Goal: Task Accomplishment & Management: Use online tool/utility

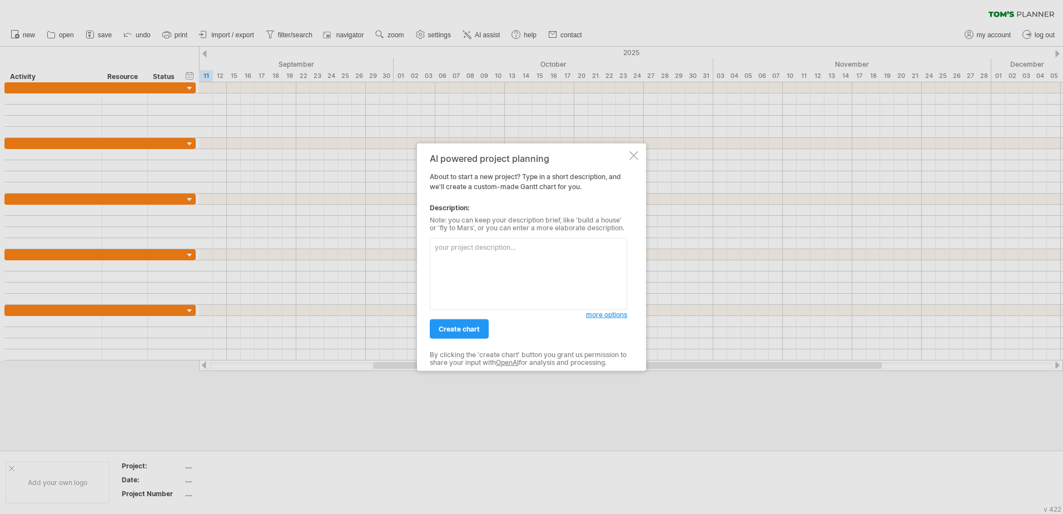
type textarea "C:\Users\cbem\Downloads"
drag, startPoint x: 326, startPoint y: 255, endPoint x: 320, endPoint y: 254, distance: 6.2
click at [318, 254] on div "Trying to reach [DOMAIN_NAME] Connected again... 0% clear filter new" at bounding box center [531, 257] width 1063 height 514
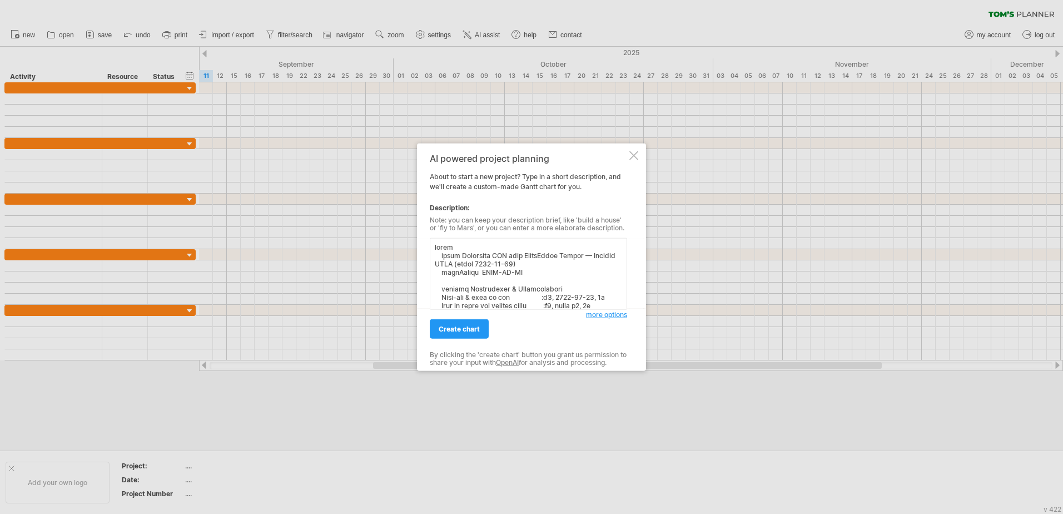
scroll to position [502, 0]
type textarea "lorem ipsum Dolorsita CON adip ElitsEddoe Tempor — Incidid UTLA (etdol 9717-06-…"
click at [449, 330] on span "create chart" at bounding box center [459, 329] width 41 height 8
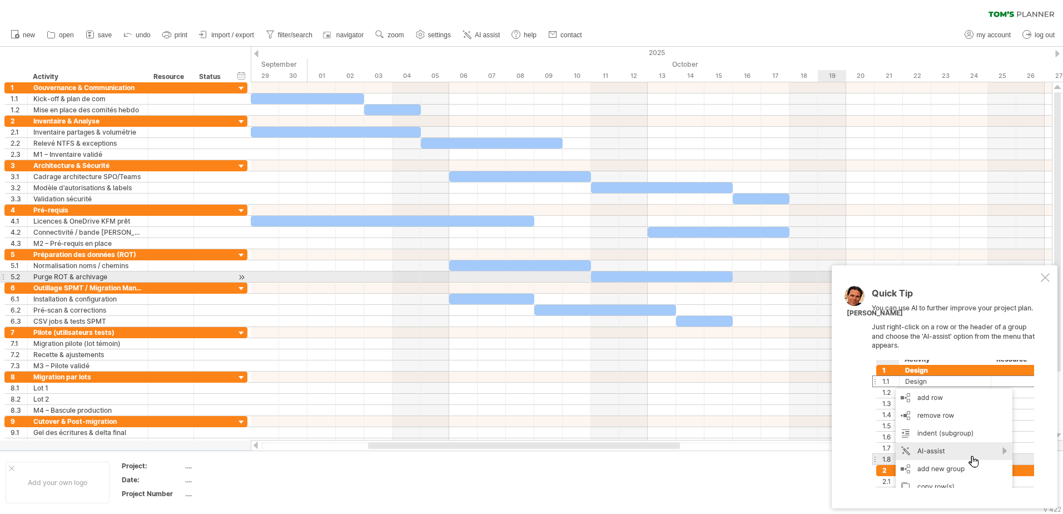
click at [1043, 281] on div at bounding box center [1045, 277] width 9 height 9
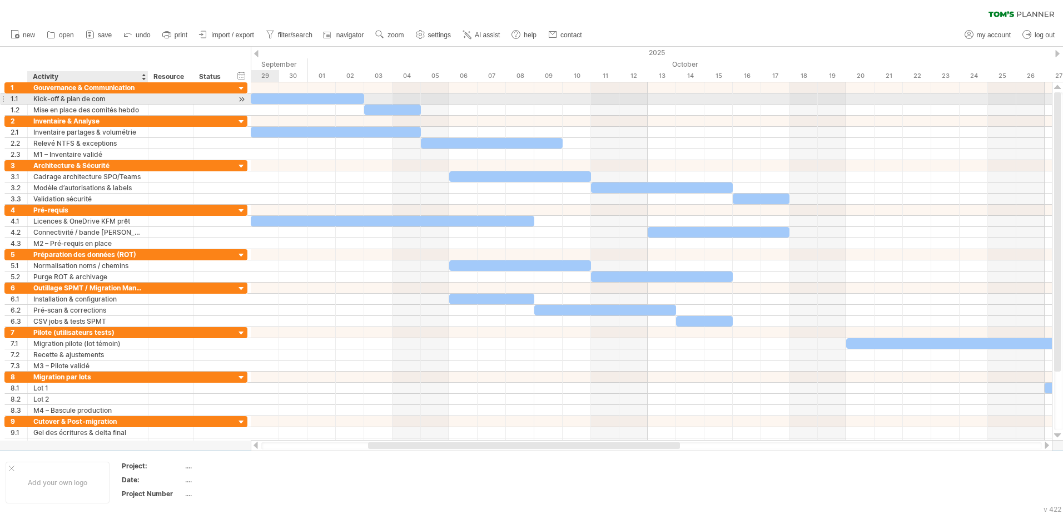
click at [93, 102] on div "Kick-off & plan de com" at bounding box center [87, 98] width 109 height 11
click at [88, 111] on div "Mise en place des comités hebdo" at bounding box center [87, 110] width 109 height 11
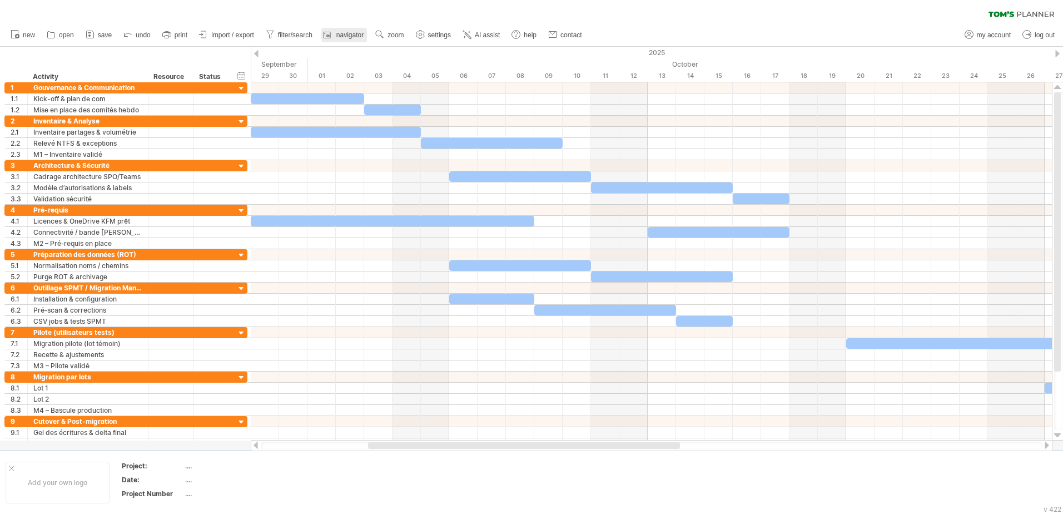
click at [333, 38] on div at bounding box center [328, 34] width 11 height 11
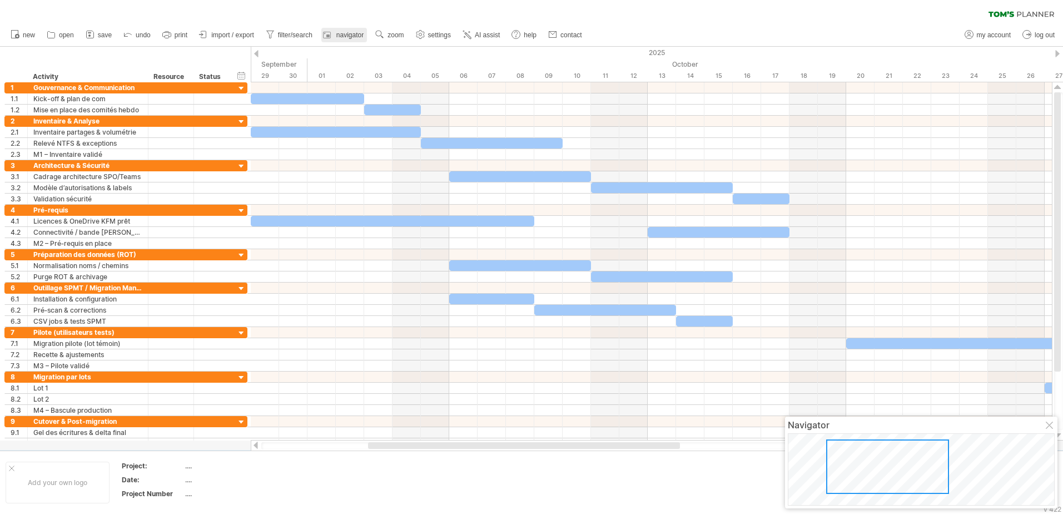
click at [333, 38] on div at bounding box center [328, 34] width 11 height 11
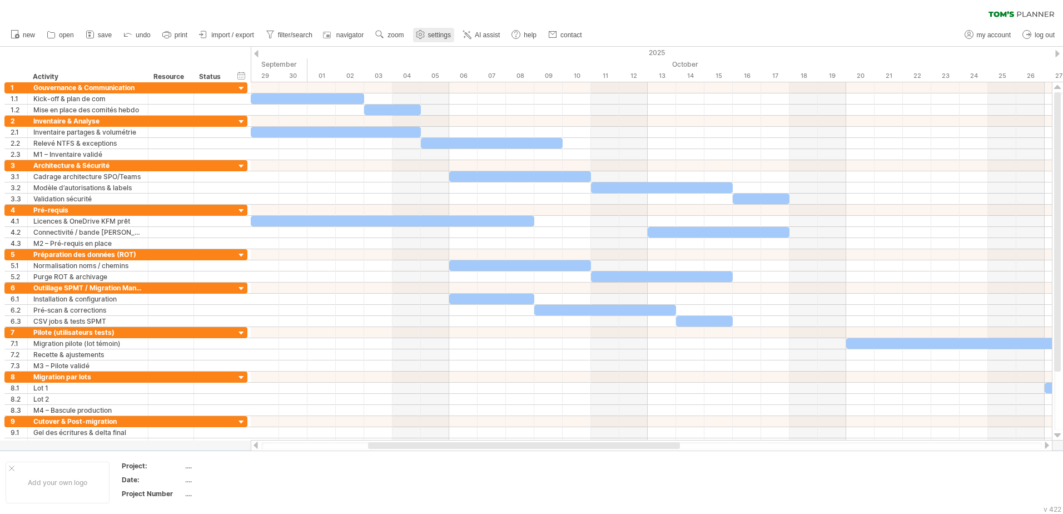
click at [426, 36] on use at bounding box center [420, 34] width 11 height 11
select select "*"
select select "**"
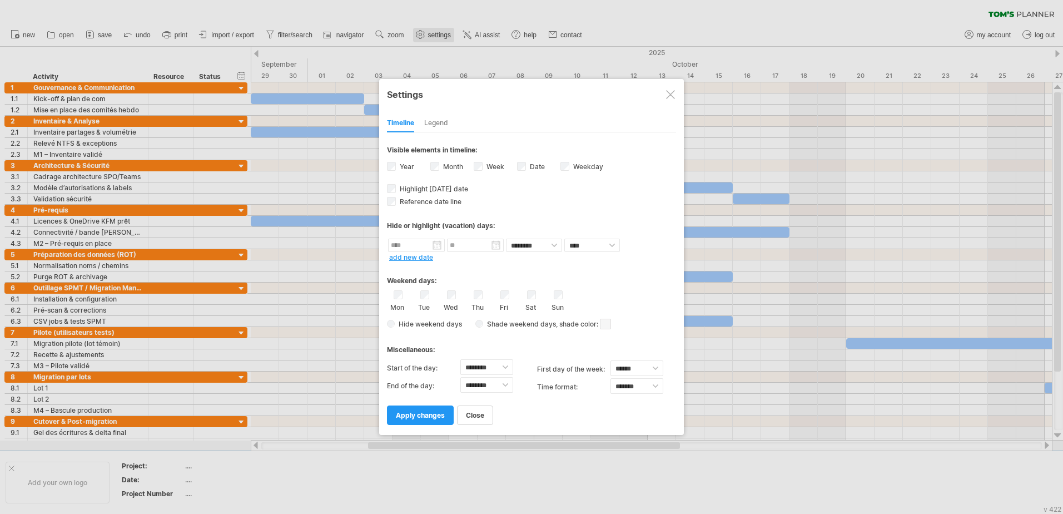
click at [426, 36] on div at bounding box center [531, 257] width 1063 height 514
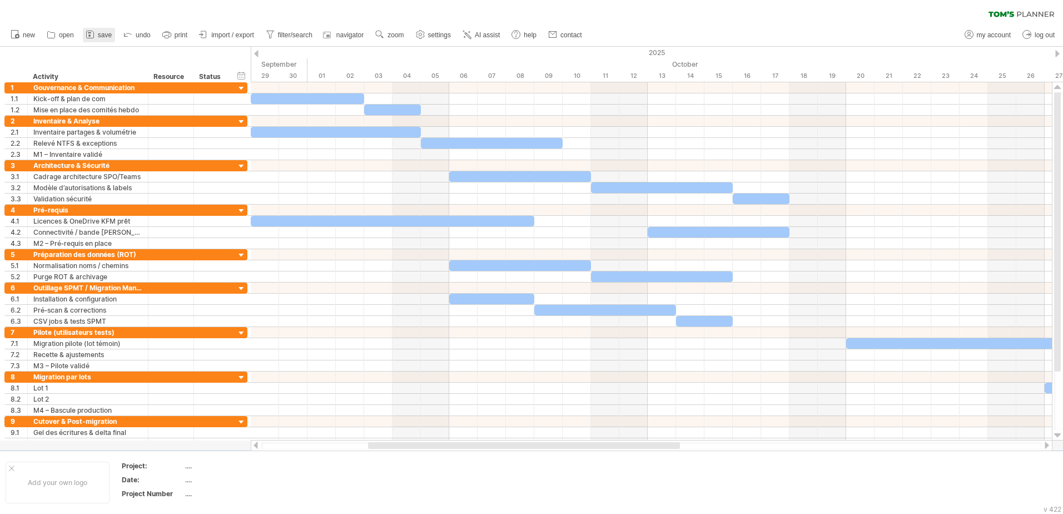
click at [87, 34] on icon at bounding box center [90, 34] width 11 height 11
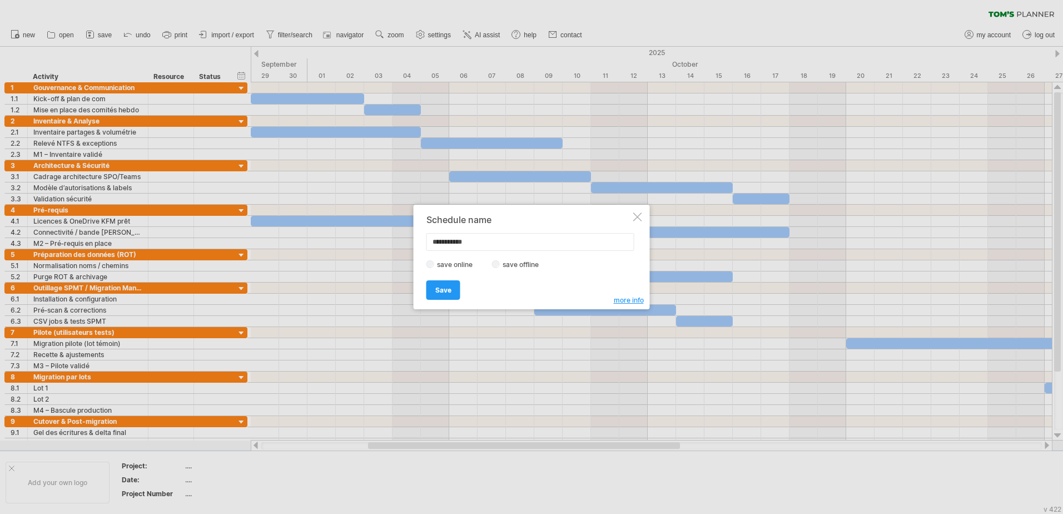
click at [472, 246] on input "**********" at bounding box center [531, 242] width 208 height 18
type input "***"
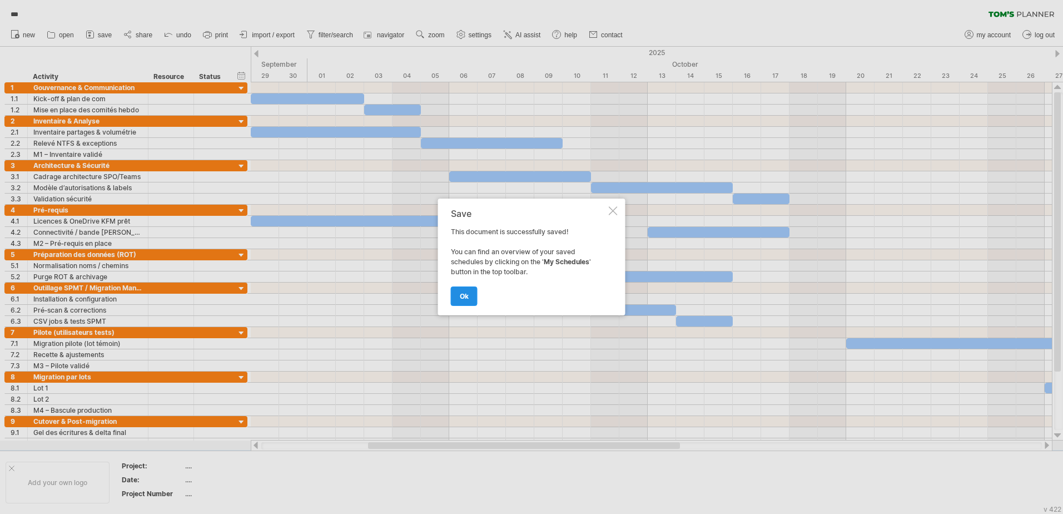
click at [465, 295] on span "ok" at bounding box center [464, 296] width 9 height 8
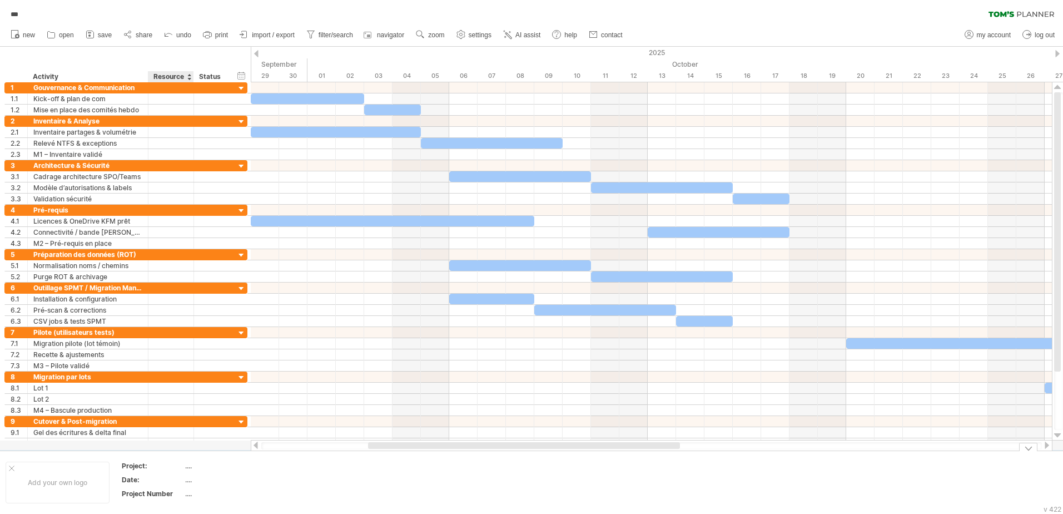
click at [187, 466] on div "...." at bounding box center [231, 465] width 93 height 9
click at [197, 465] on input "text" at bounding box center [229, 465] width 89 height 9
type input "***"
click at [227, 472] on td "***" at bounding box center [232, 467] width 95 height 13
click at [202, 479] on div "...." at bounding box center [231, 479] width 93 height 9
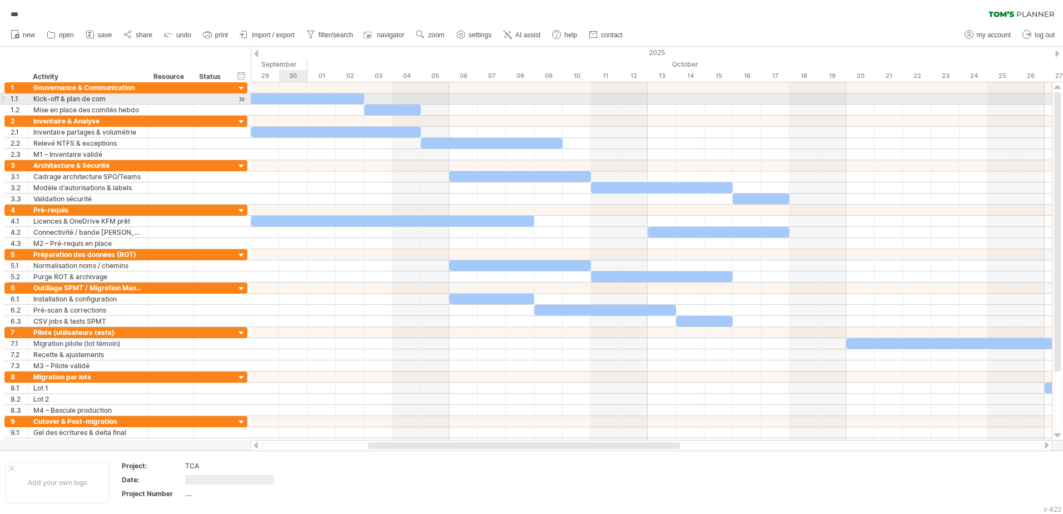
click at [283, 101] on div at bounding box center [307, 98] width 113 height 11
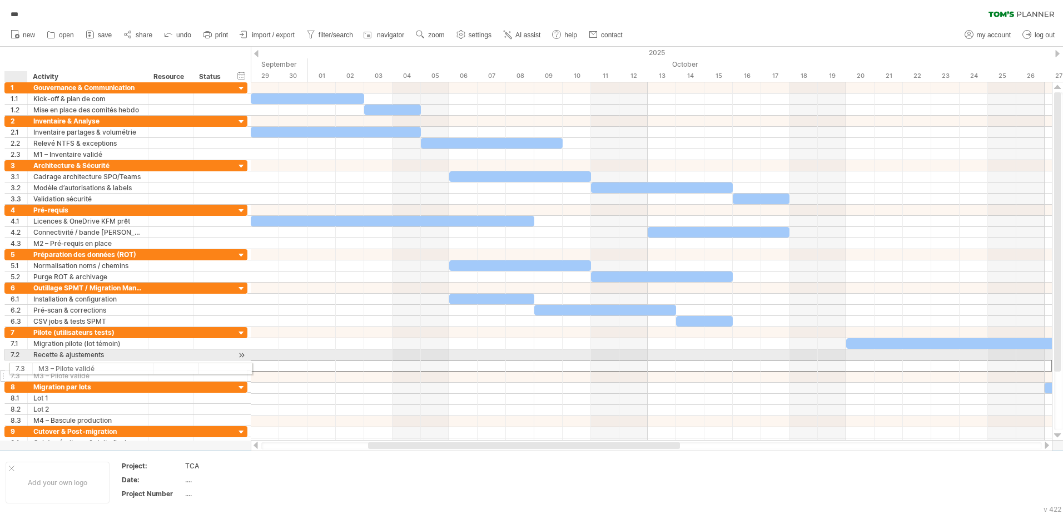
drag, startPoint x: 16, startPoint y: 364, endPoint x: 21, endPoint y: 367, distance: 5.7
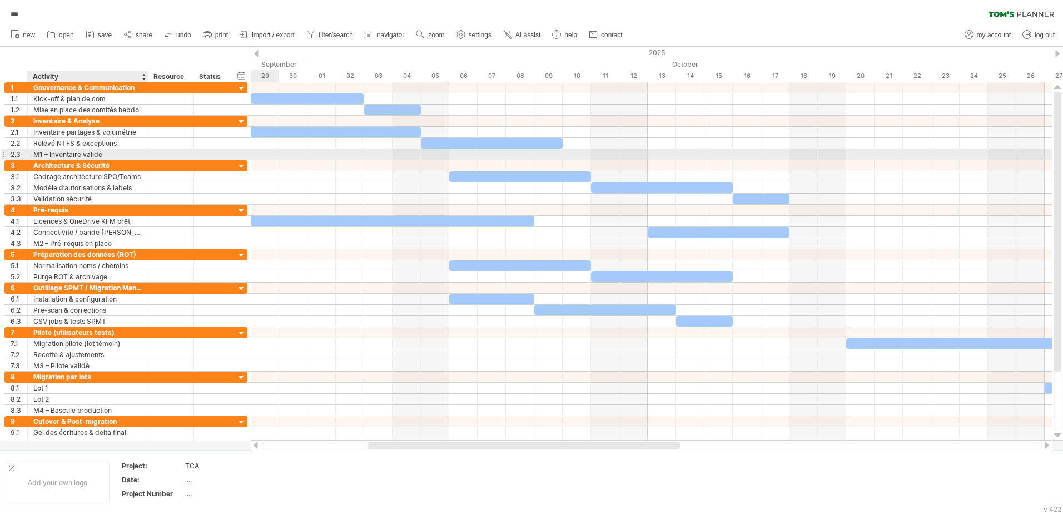
click at [69, 151] on div "M1 – Inventaire validé" at bounding box center [87, 154] width 109 height 11
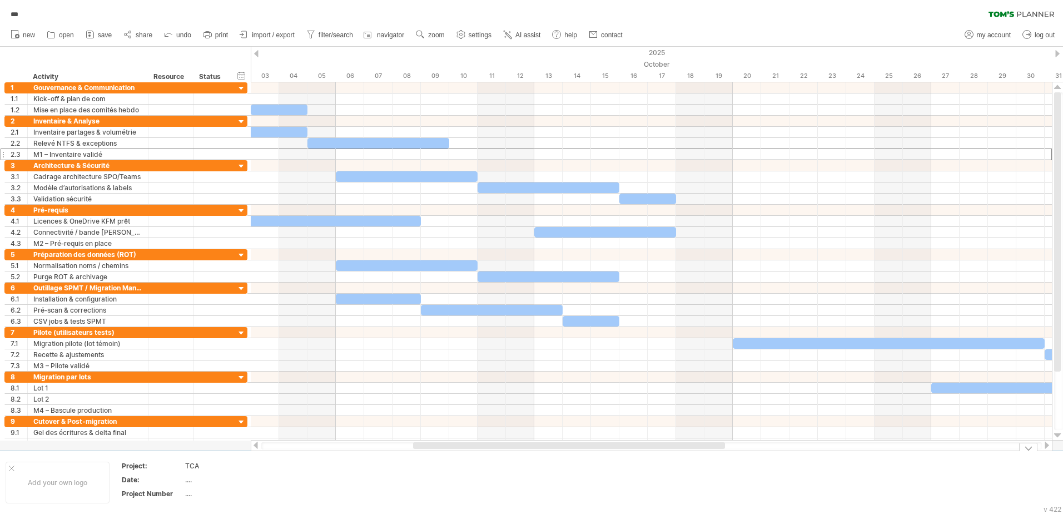
drag, startPoint x: 489, startPoint y: 447, endPoint x: 535, endPoint y: 456, distance: 45.9
click at [535, 456] on div "Trying to reach [DOMAIN_NAME] Connected again... 0% autosave... *** clear filte…" at bounding box center [531, 257] width 1063 height 514
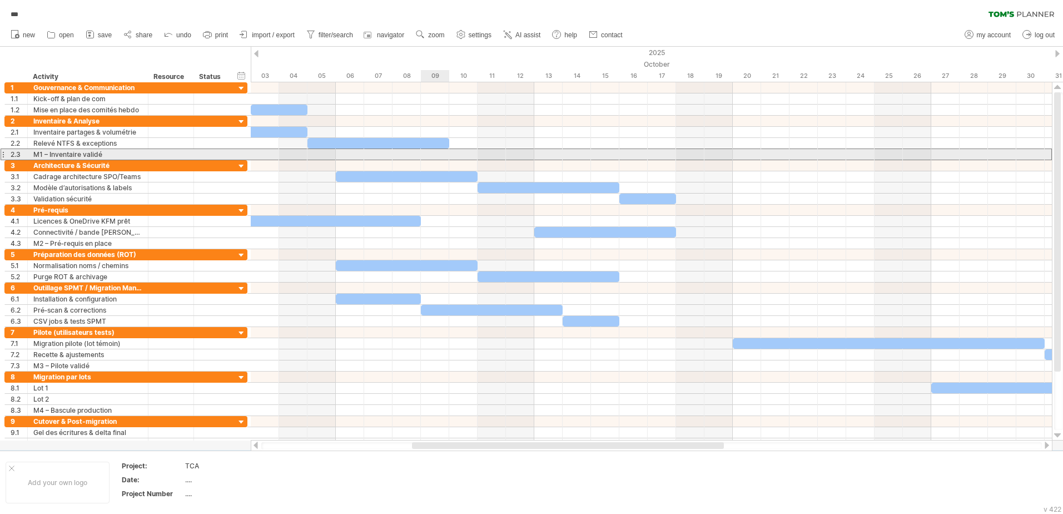
click at [447, 154] on div at bounding box center [652, 155] width 802 height 12
click at [447, 154] on div at bounding box center [652, 154] width 802 height 11
click at [449, 154] on div at bounding box center [652, 154] width 802 height 11
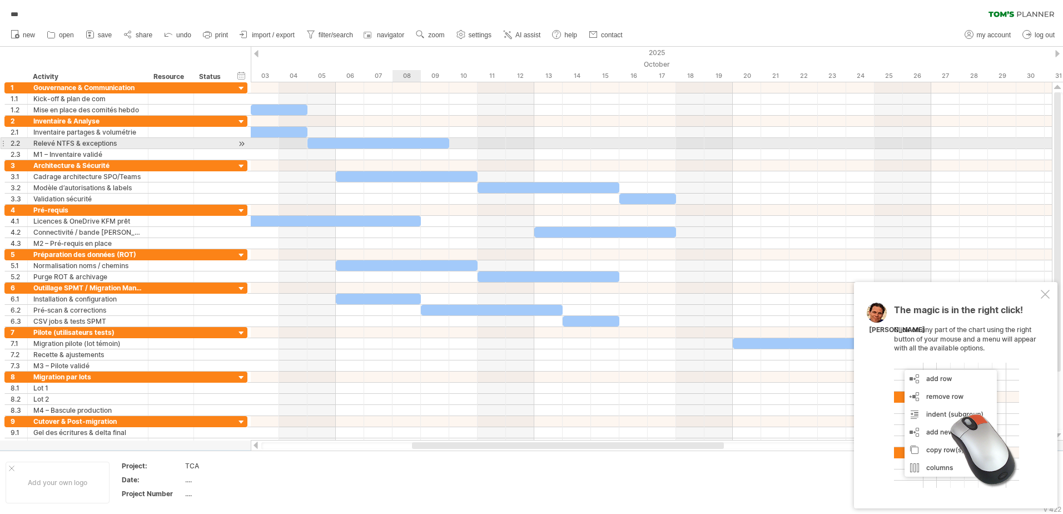
click at [403, 140] on div at bounding box center [379, 143] width 142 height 11
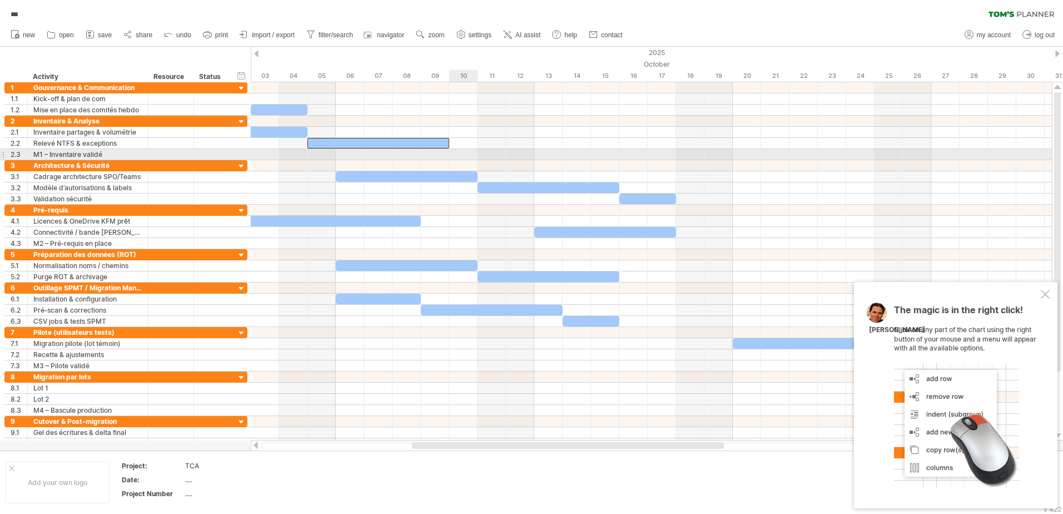
click at [448, 154] on div at bounding box center [652, 154] width 802 height 11
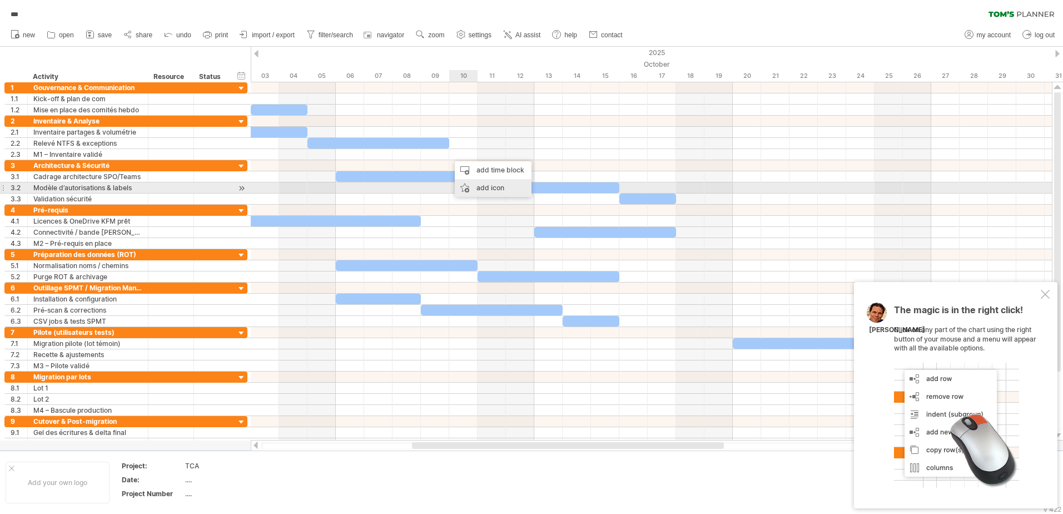
click at [499, 186] on div "add icon" at bounding box center [493, 188] width 77 height 18
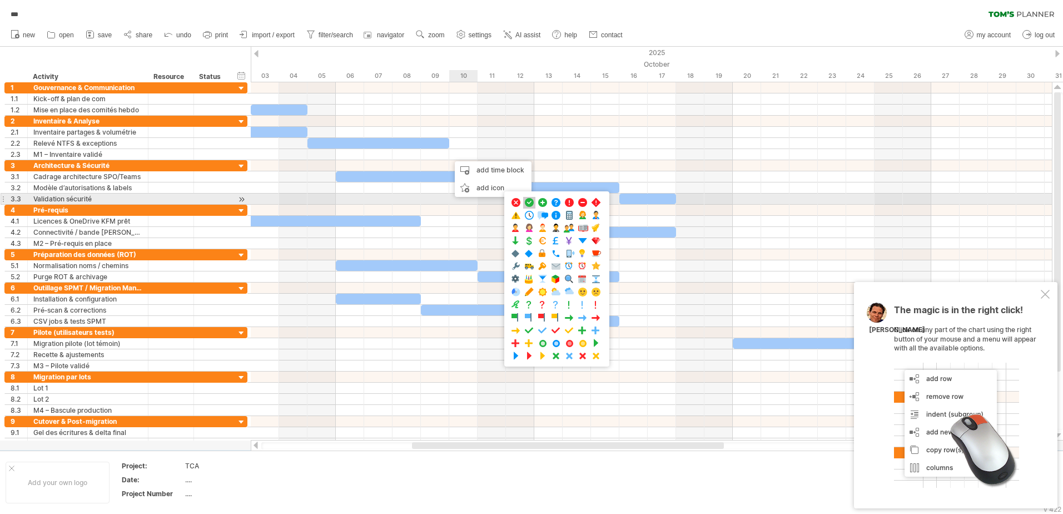
click at [530, 202] on span at bounding box center [529, 202] width 11 height 11
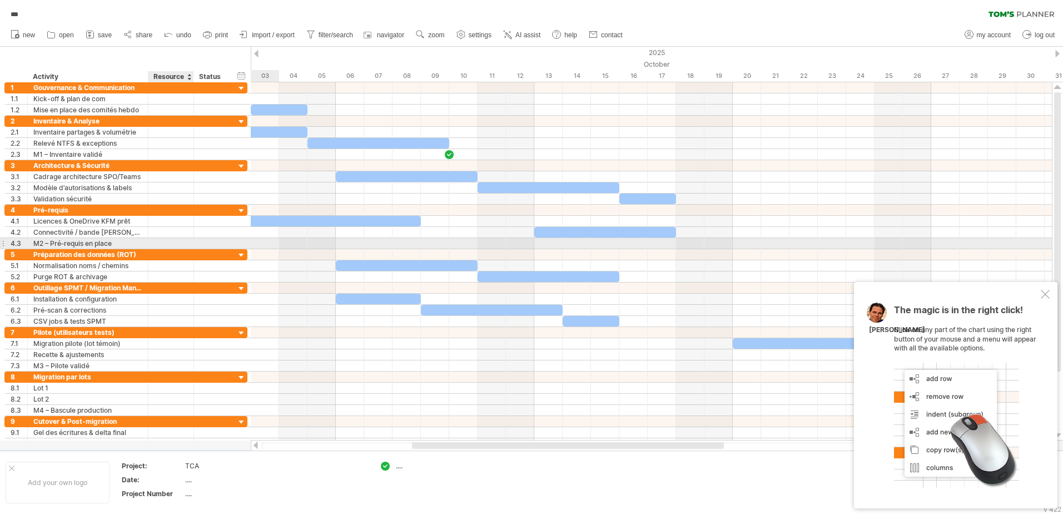
click at [198, 241] on div at bounding box center [212, 243] width 36 height 11
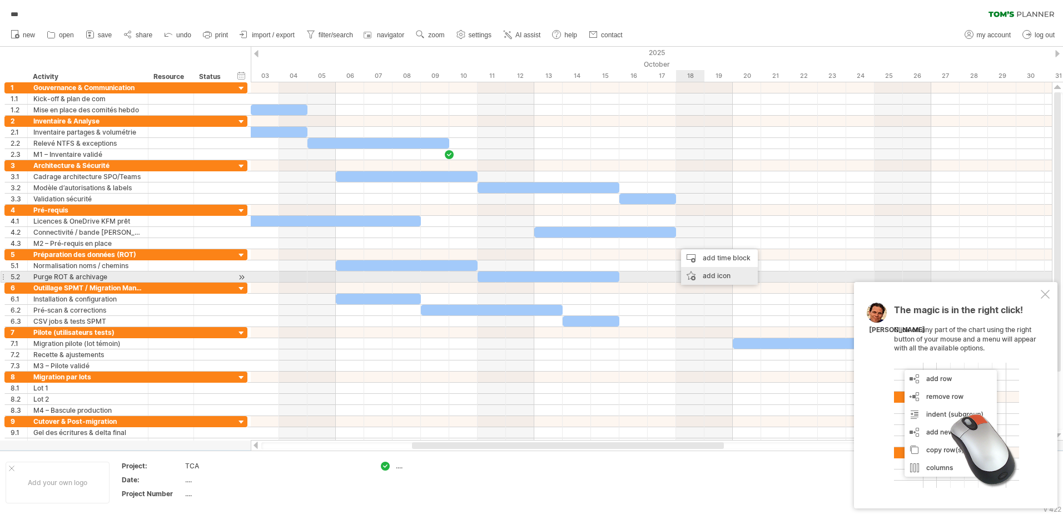
click at [708, 279] on div "add icon" at bounding box center [719, 276] width 77 height 18
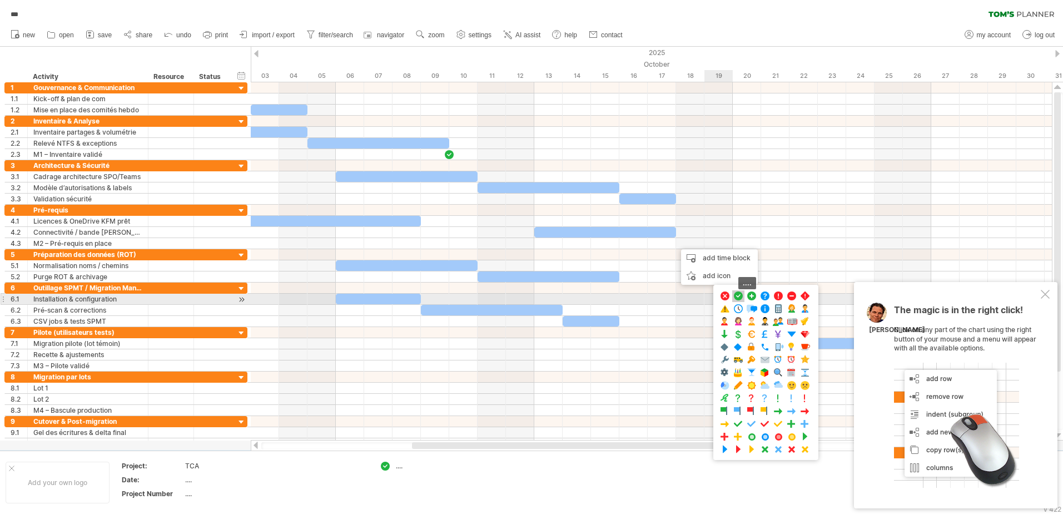
click at [740, 296] on span at bounding box center [738, 296] width 11 height 11
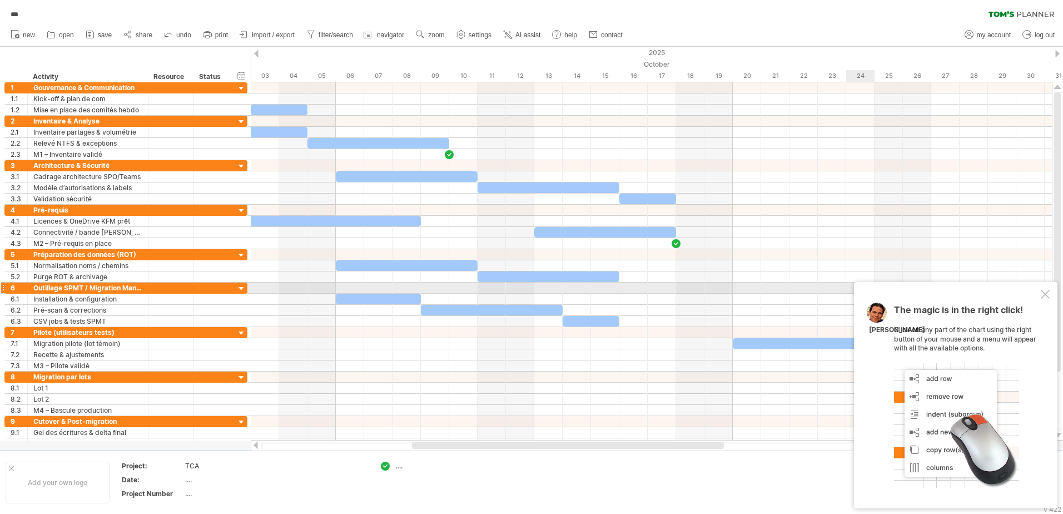
click at [1047, 295] on div at bounding box center [1045, 294] width 9 height 9
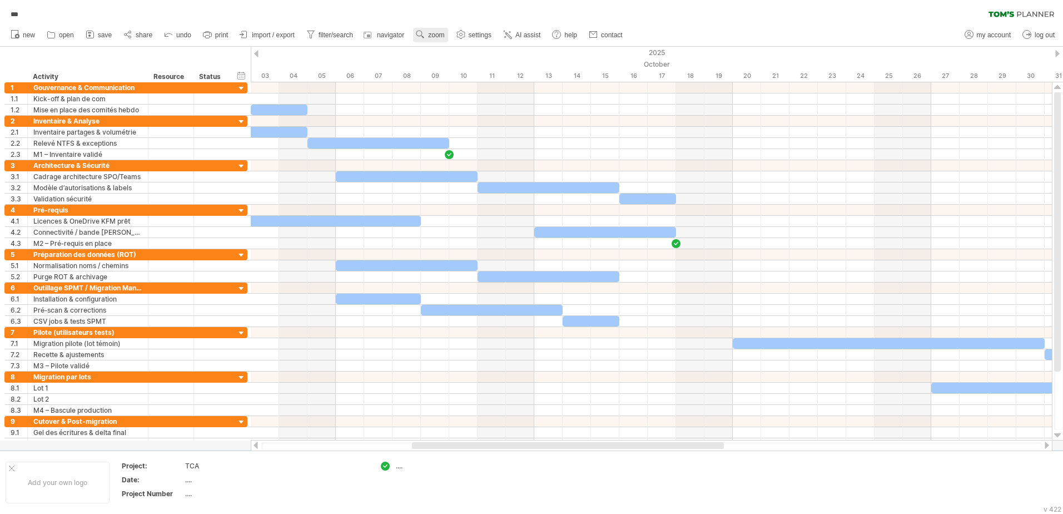
click at [433, 35] on span "zoom" at bounding box center [436, 35] width 16 height 8
click at [471, 71] on div "Week" at bounding box center [469, 67] width 62 height 18
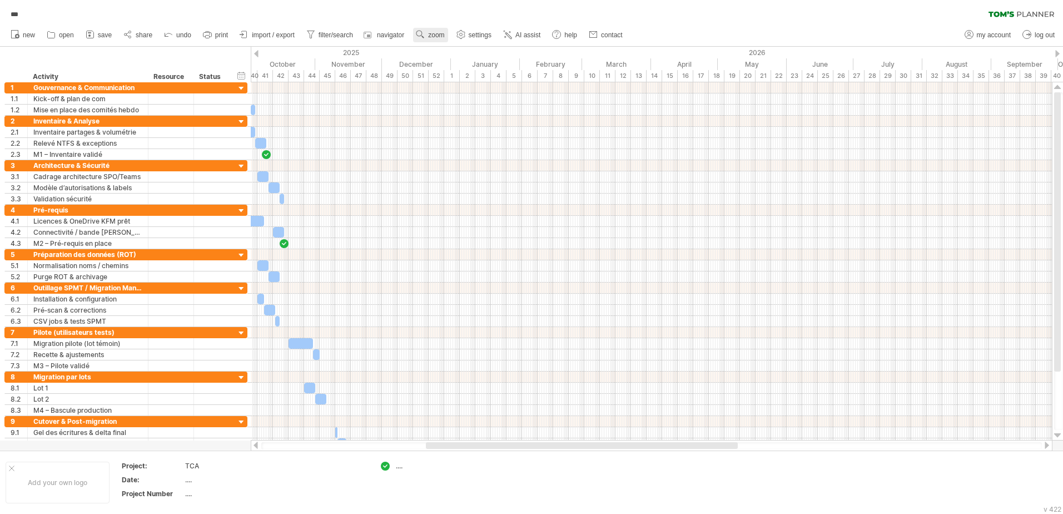
click at [439, 36] on span "zoom" at bounding box center [436, 35] width 16 height 8
click at [468, 83] on div "Day" at bounding box center [476, 86] width 62 height 18
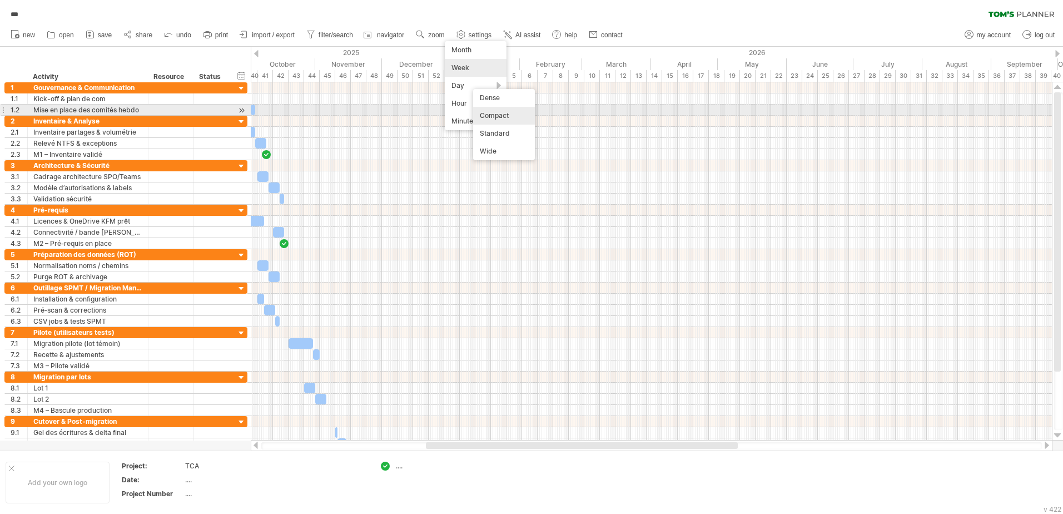
click at [509, 113] on div "Compact" at bounding box center [504, 116] width 62 height 18
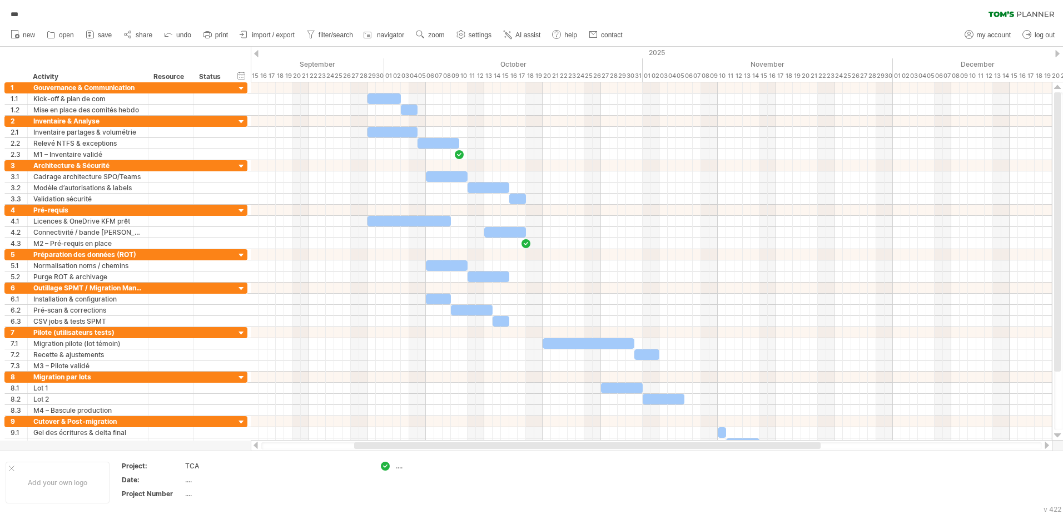
drag, startPoint x: 554, startPoint y: 445, endPoint x: 471, endPoint y: 446, distance: 82.9
click at [471, 446] on div at bounding box center [587, 445] width 467 height 7
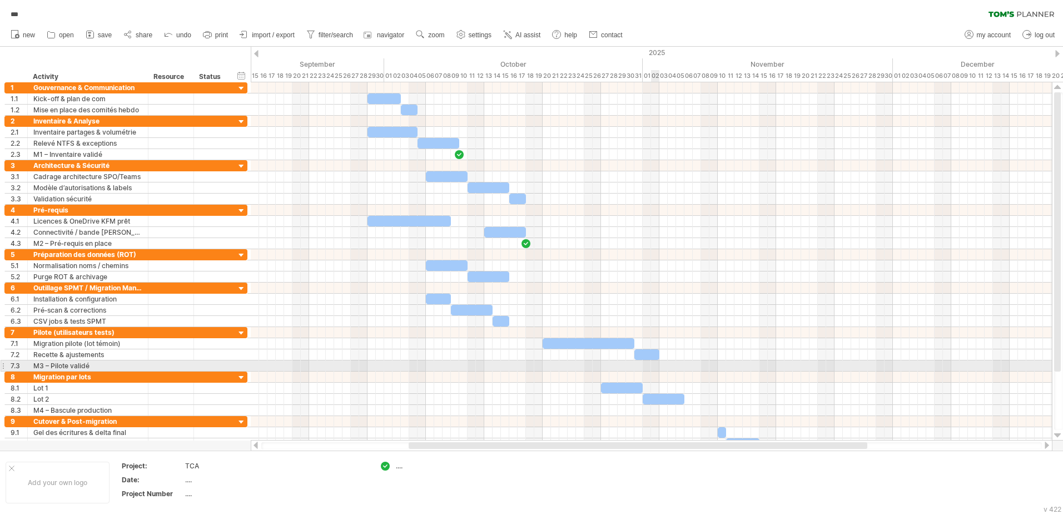
click at [657, 365] on div at bounding box center [652, 365] width 802 height 11
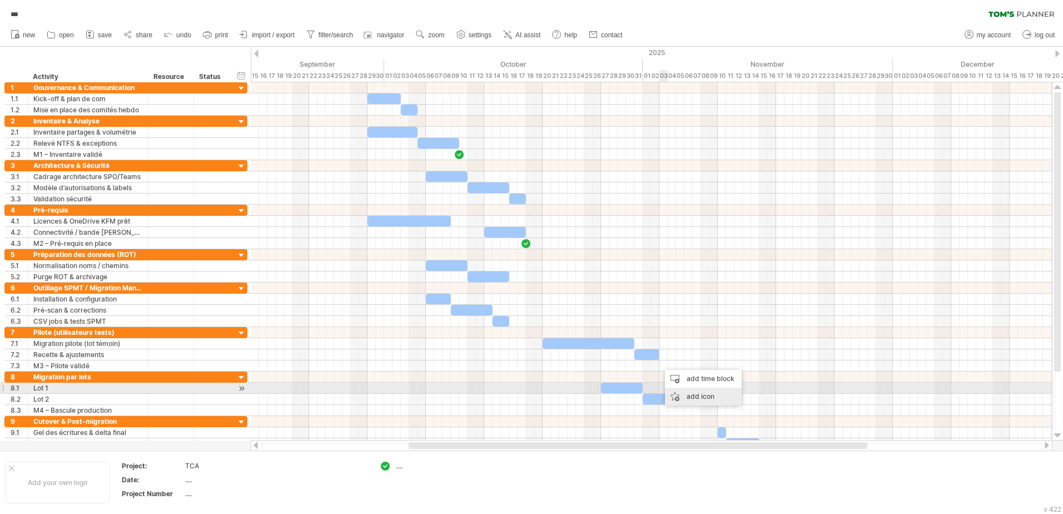
click at [689, 395] on div "add icon" at bounding box center [703, 397] width 77 height 18
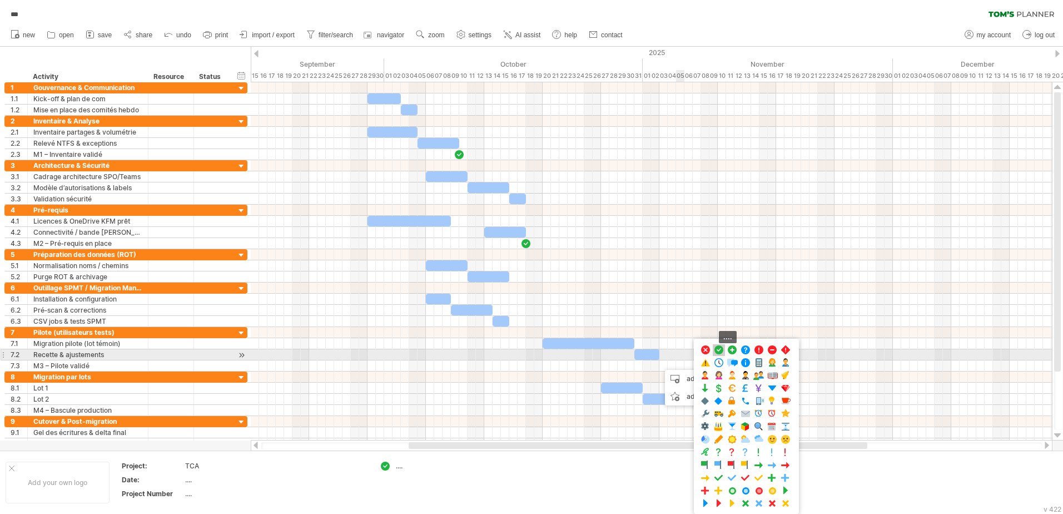
click at [720, 352] on span at bounding box center [719, 350] width 11 height 11
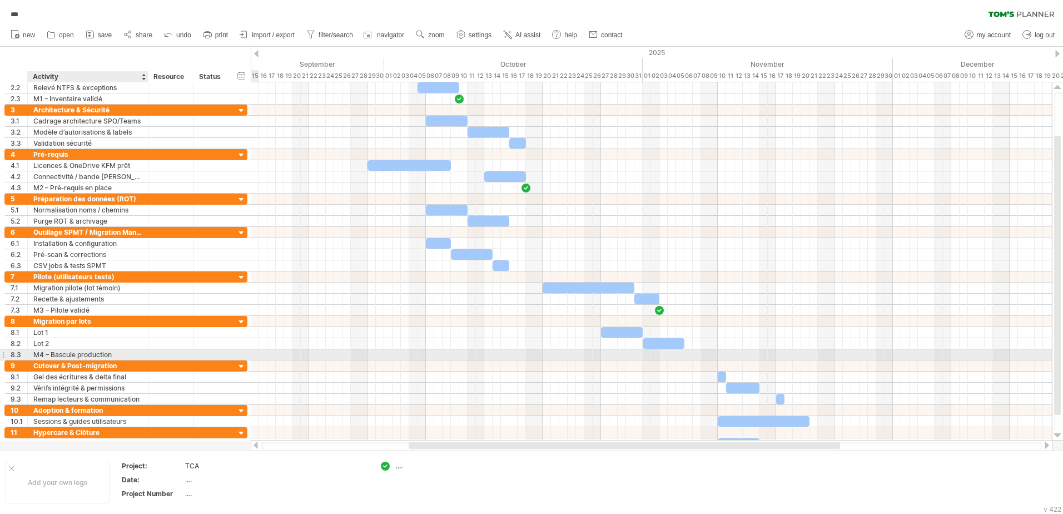
click at [106, 351] on div "M4 – Bascule production" at bounding box center [87, 354] width 109 height 11
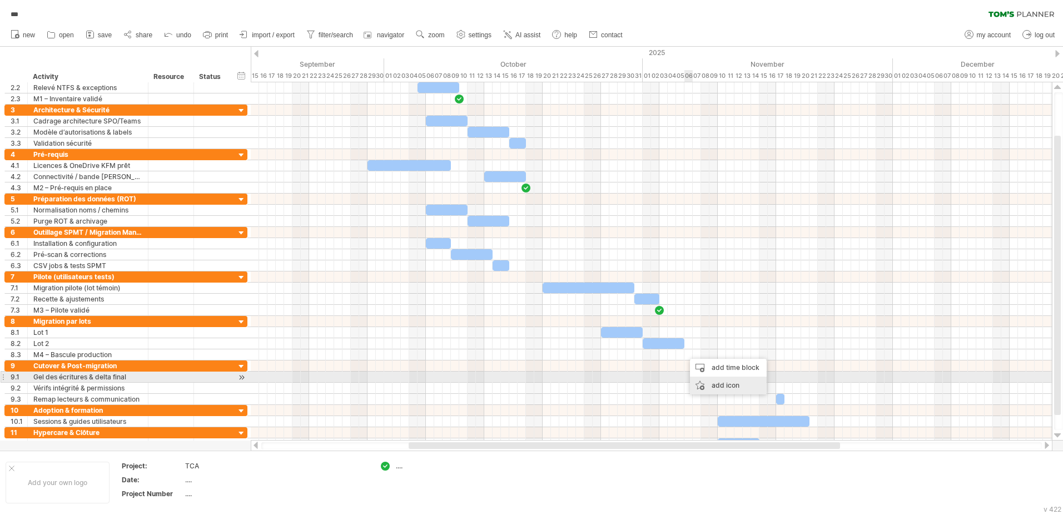
click at [710, 383] on div "add icon" at bounding box center [728, 386] width 77 height 18
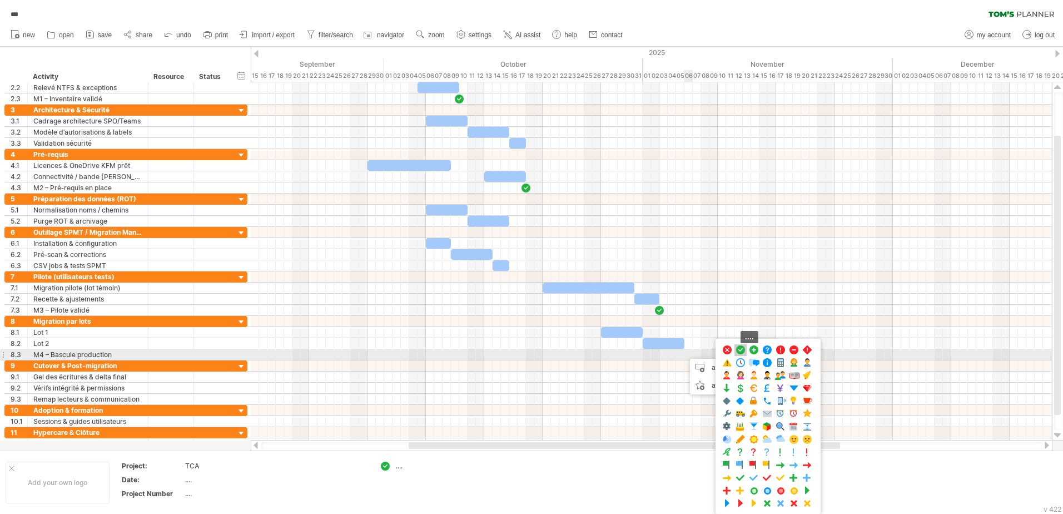
click at [740, 349] on span at bounding box center [740, 350] width 11 height 11
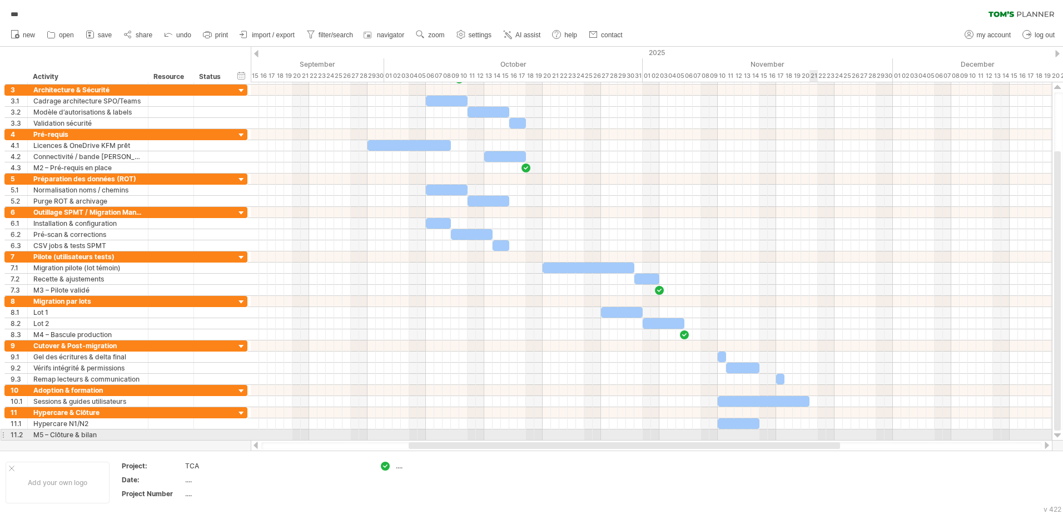
click at [810, 434] on div at bounding box center [652, 434] width 802 height 11
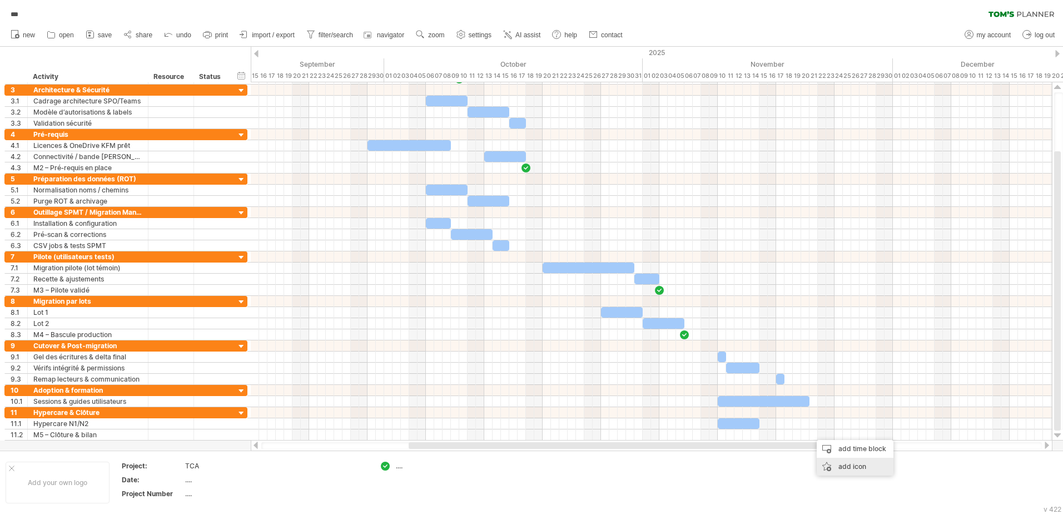
click at [837, 465] on div "add icon" at bounding box center [855, 467] width 77 height 18
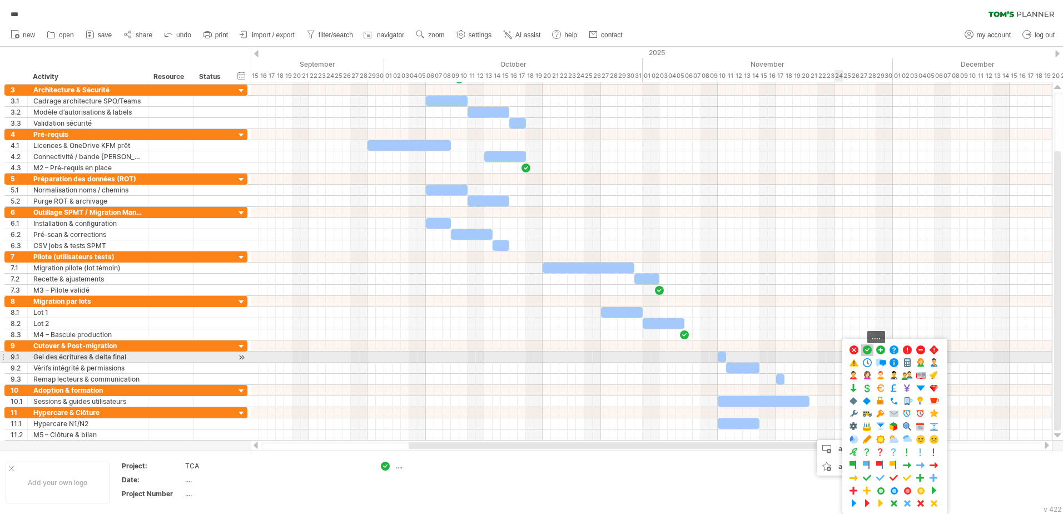
click at [869, 355] on div "...." at bounding box center [868, 350] width 12 height 12
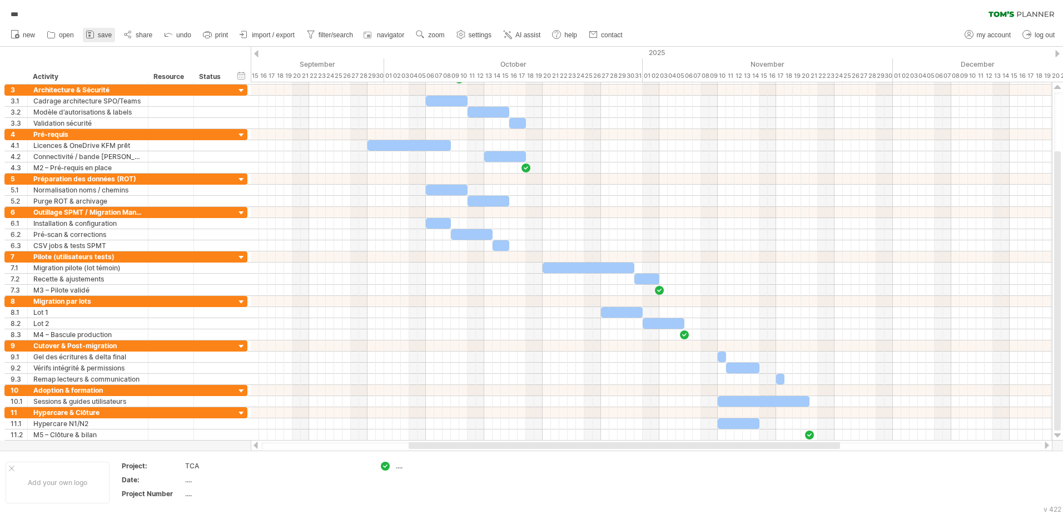
click at [101, 37] on span "save" at bounding box center [105, 35] width 14 height 8
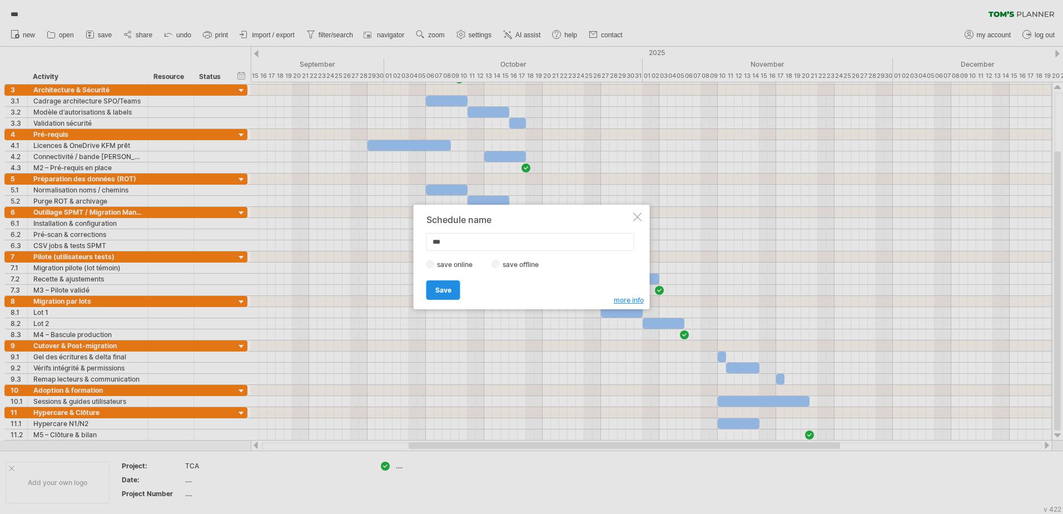
click at [452, 295] on link "Save" at bounding box center [444, 289] width 34 height 19
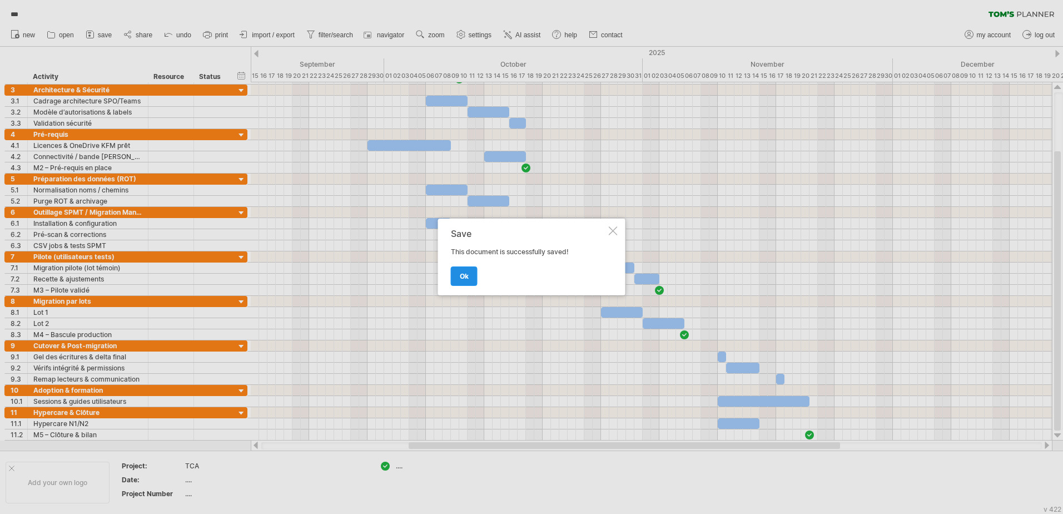
click at [461, 279] on span "ok" at bounding box center [464, 276] width 9 height 8
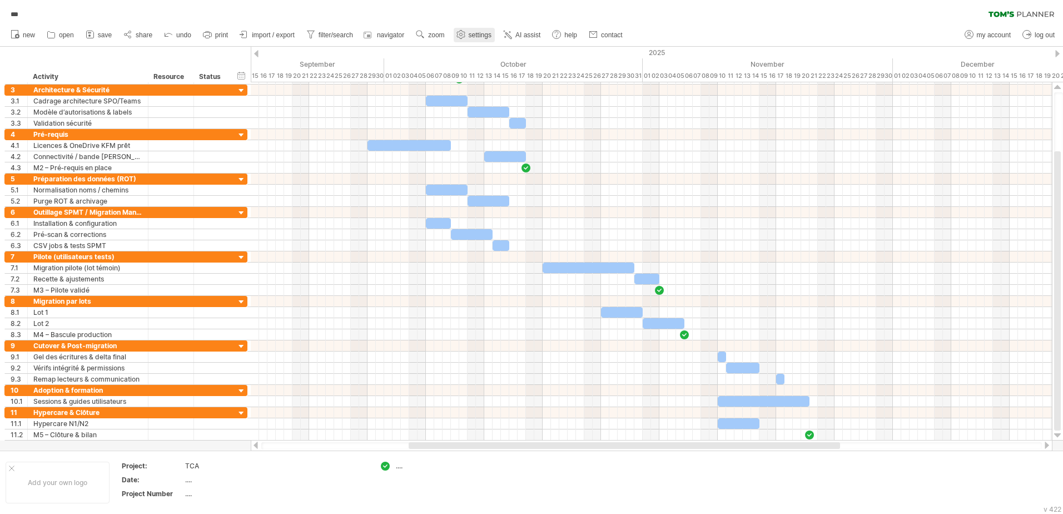
click at [471, 42] on link "settings" at bounding box center [474, 35] width 41 height 14
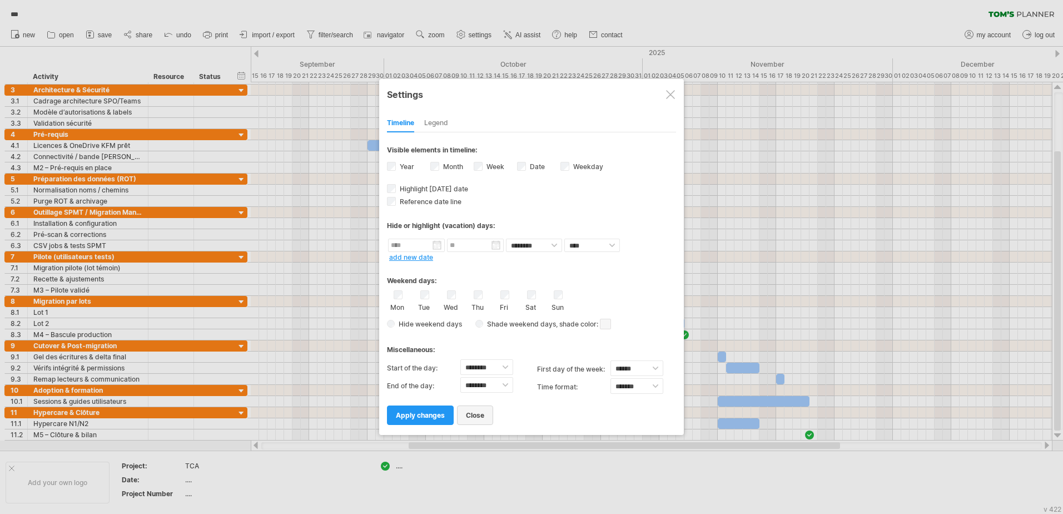
click at [487, 414] on link "close" at bounding box center [475, 414] width 36 height 19
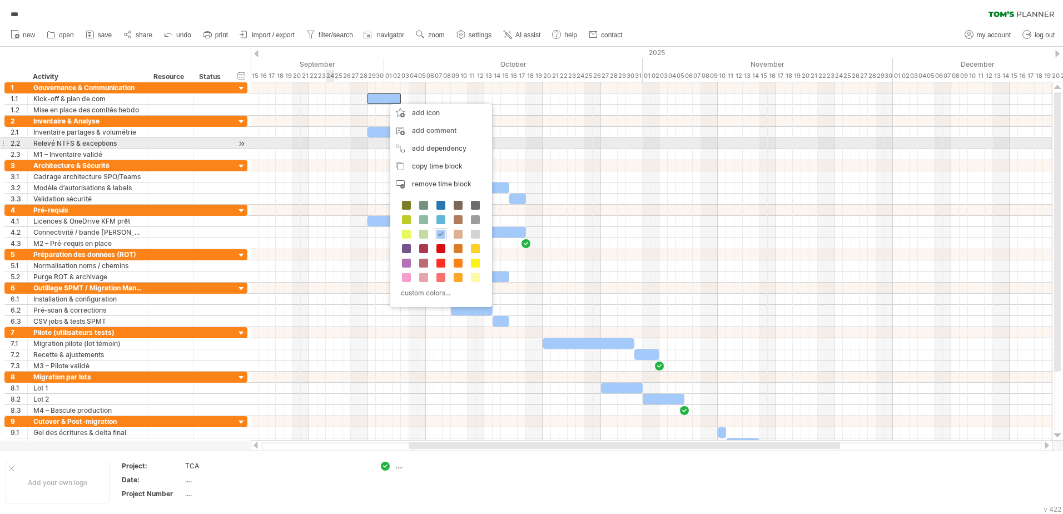
click at [330, 142] on div at bounding box center [652, 143] width 802 height 11
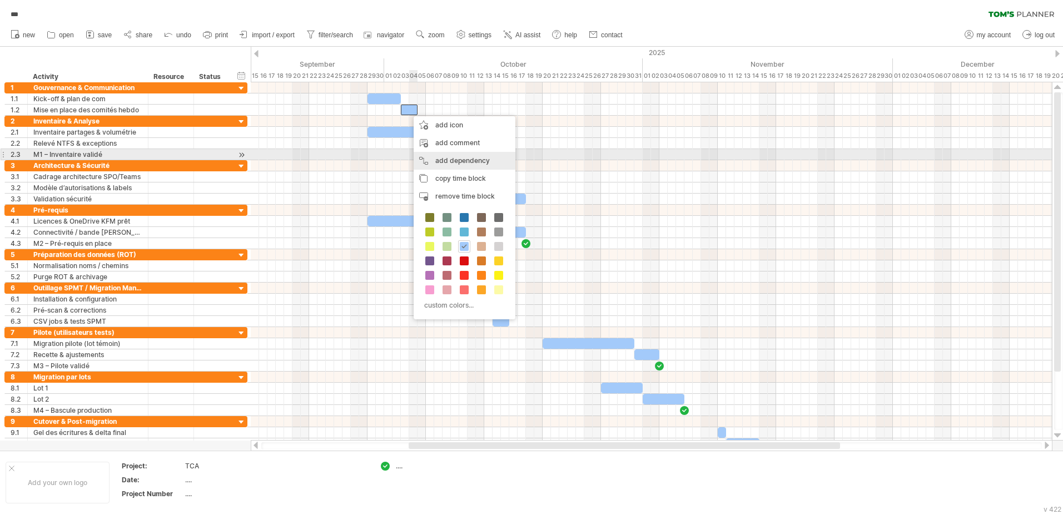
click at [442, 158] on div "add dependency You can use dependencies when you require tasks to be done in a …" at bounding box center [465, 161] width 102 height 18
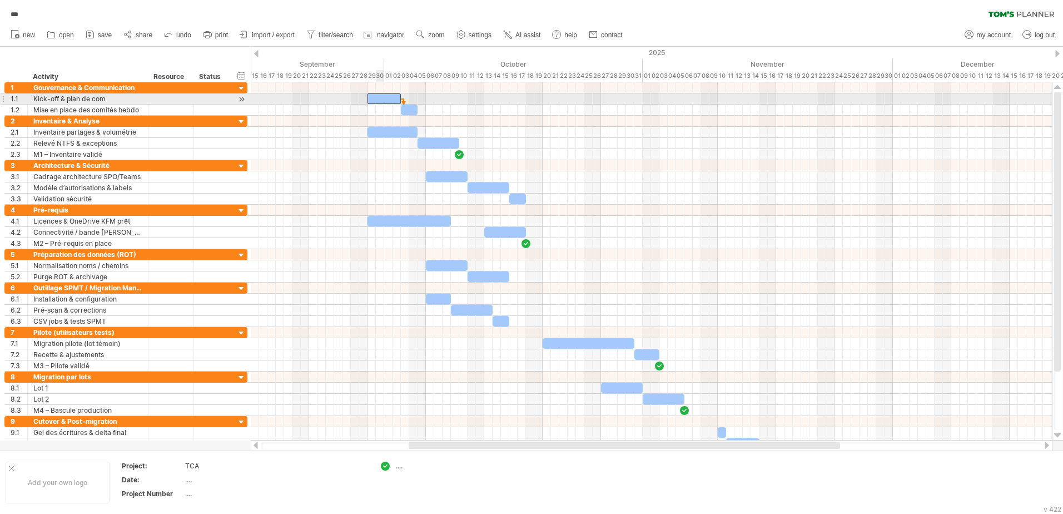
click at [382, 98] on div at bounding box center [384, 98] width 33 height 11
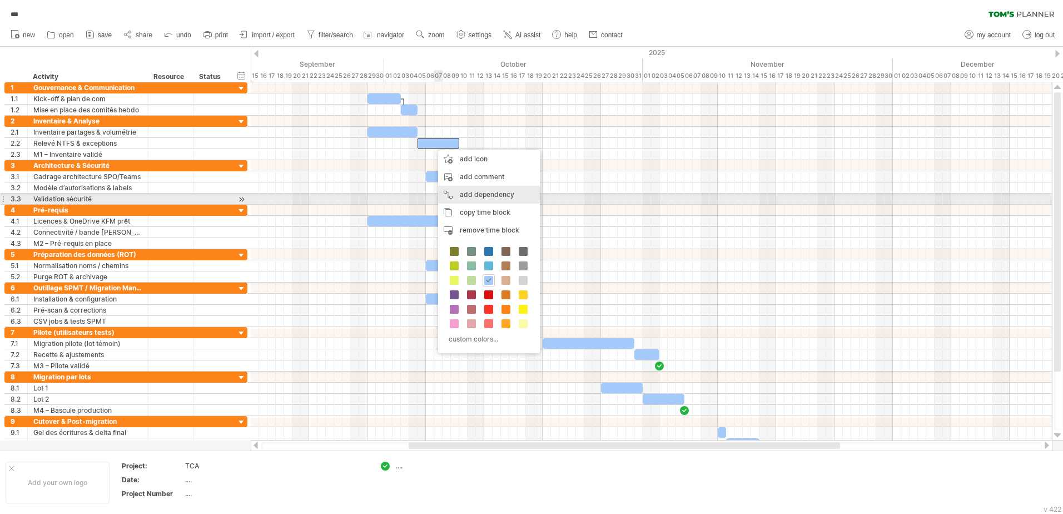
click at [492, 197] on div "add dependency You can use dependencies when you require tasks to be done in a …" at bounding box center [489, 195] width 102 height 18
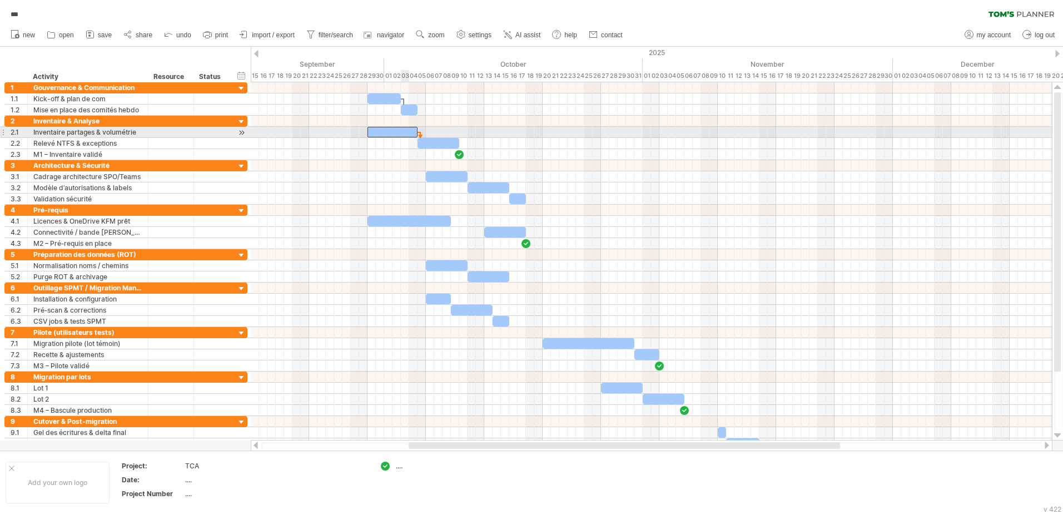
click at [405, 133] on div at bounding box center [393, 132] width 50 height 11
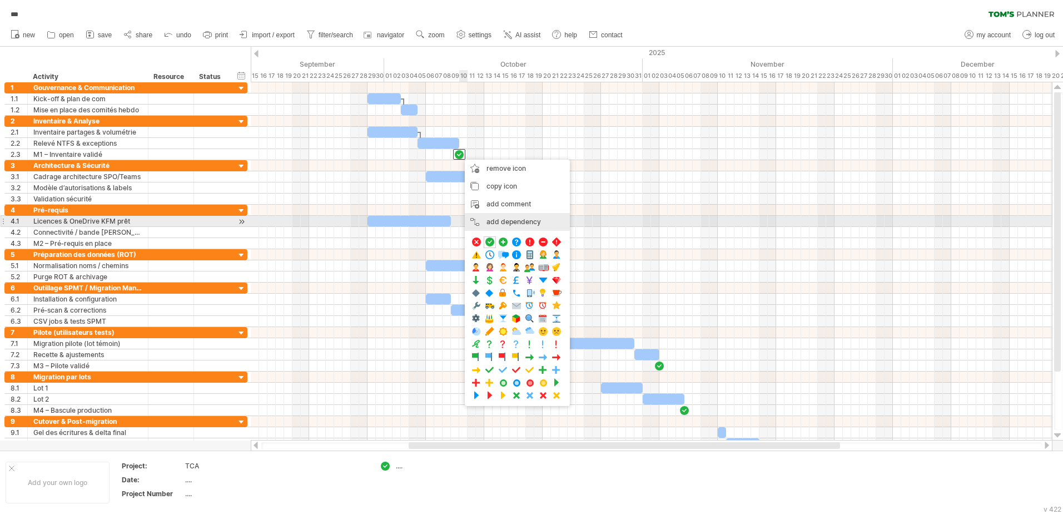
click at [502, 223] on div "add dependency You can use dependencies when you require tasks to be done in a …" at bounding box center [517, 222] width 105 height 18
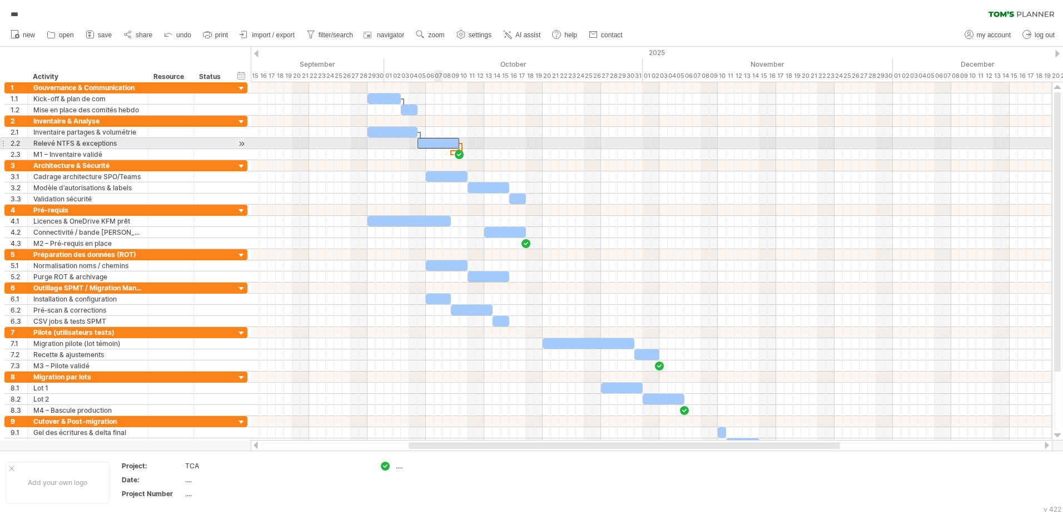
click at [441, 141] on div at bounding box center [439, 143] width 42 height 11
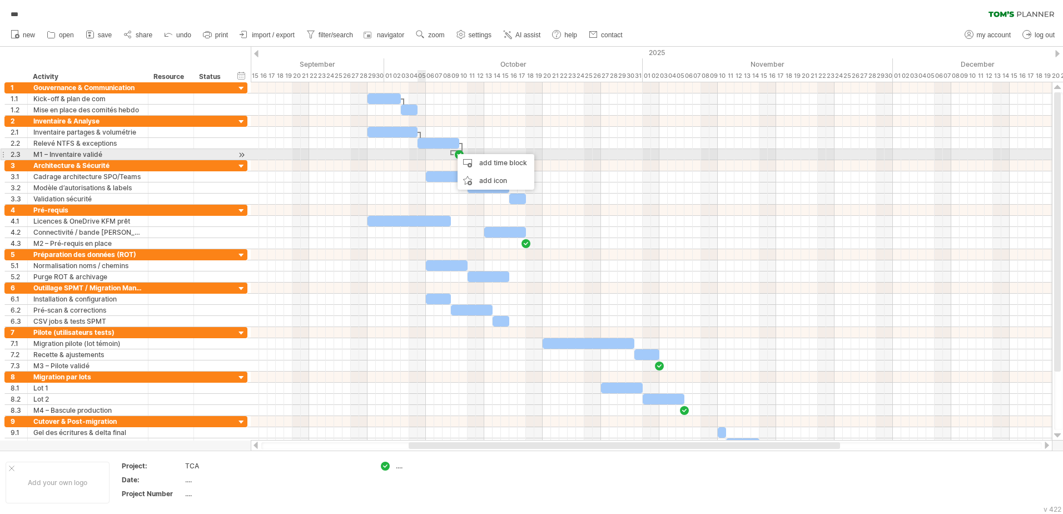
click at [426, 159] on div at bounding box center [652, 154] width 802 height 11
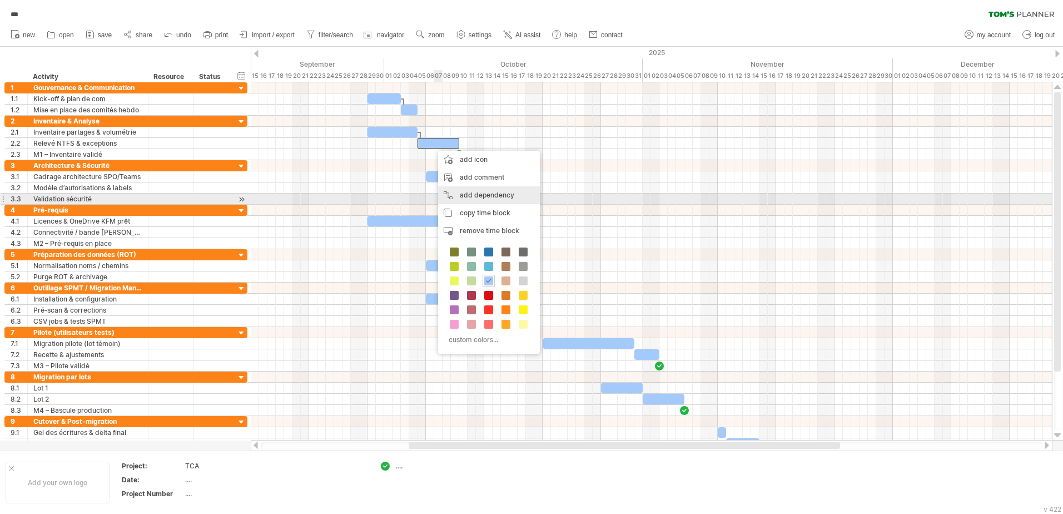
click at [489, 195] on div "add dependency You can use dependencies when you require tasks to be done in a …" at bounding box center [489, 195] width 102 height 18
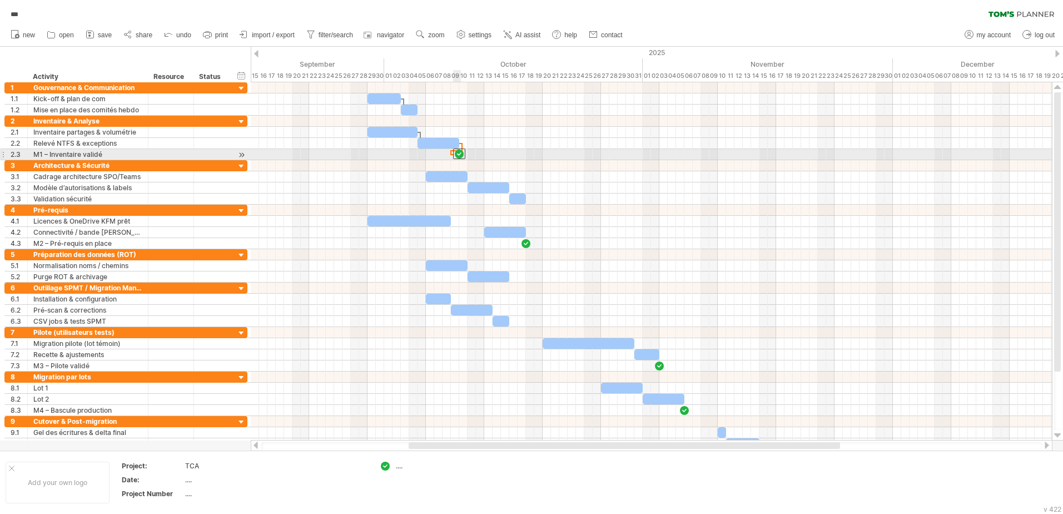
click at [459, 154] on div at bounding box center [459, 154] width 12 height 11
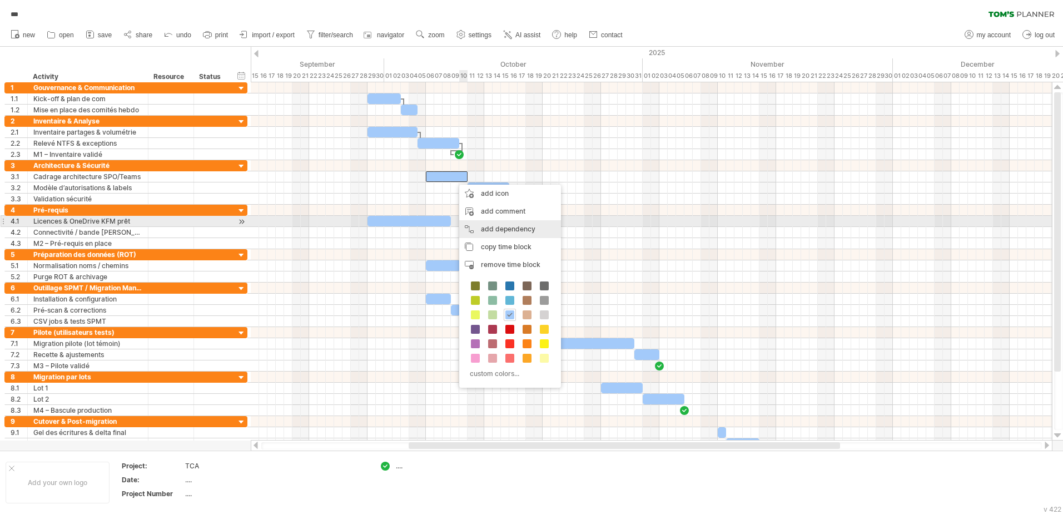
click at [507, 224] on div "add dependency You can use dependencies when you require tasks to be done in a …" at bounding box center [510, 229] width 102 height 18
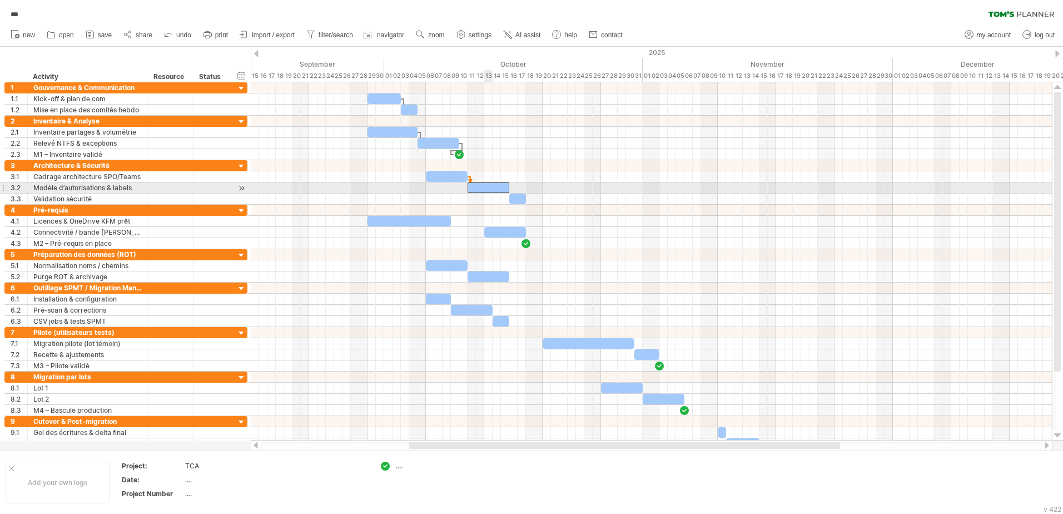
click at [487, 185] on div at bounding box center [489, 187] width 42 height 11
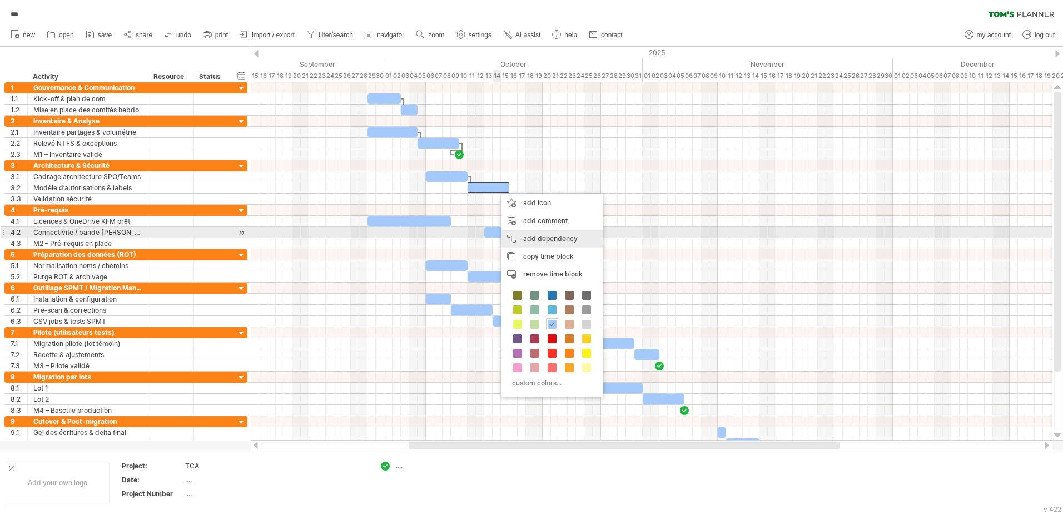
click at [545, 236] on div "add dependency You can use dependencies when you require tasks to be done in a …" at bounding box center [553, 239] width 102 height 18
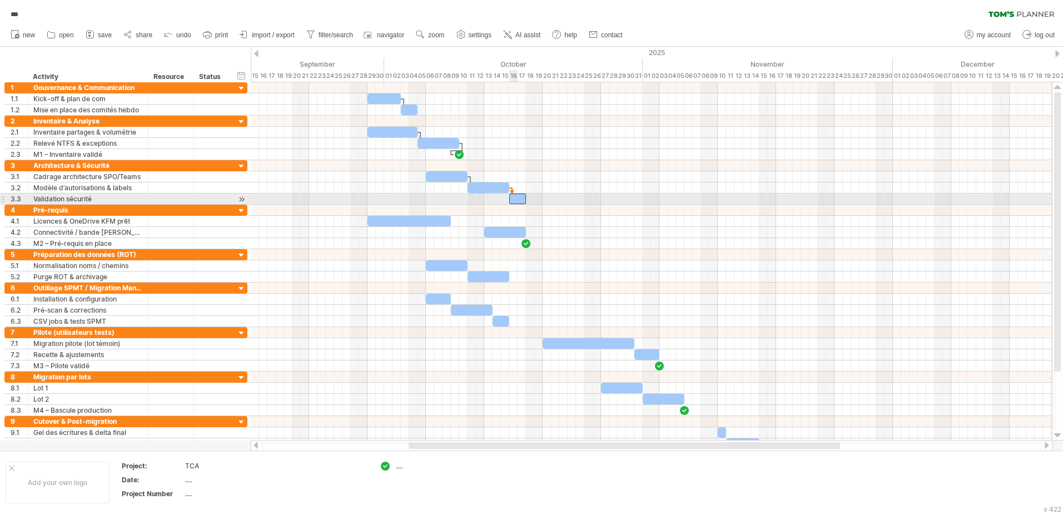
click at [515, 194] on div at bounding box center [517, 199] width 17 height 11
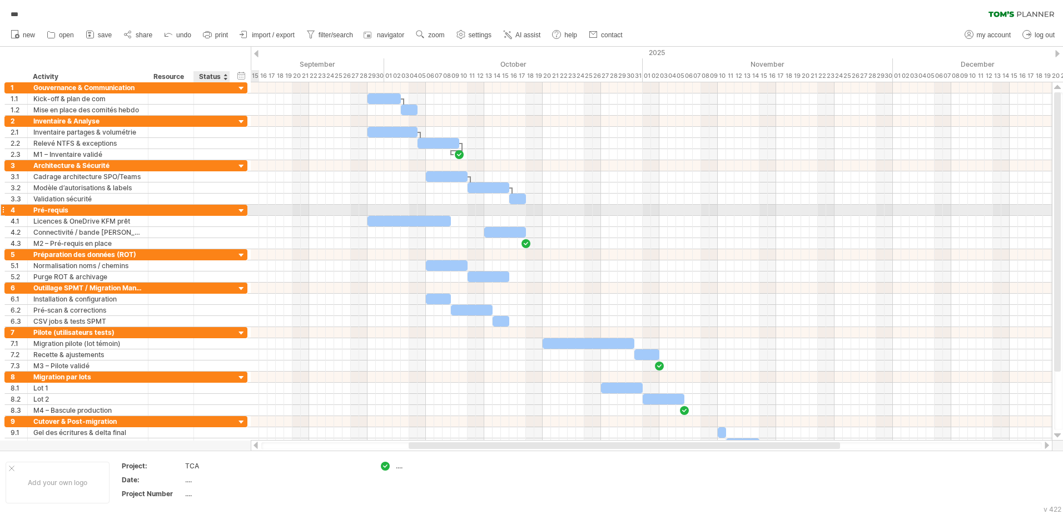
click at [241, 210] on div at bounding box center [241, 211] width 11 height 11
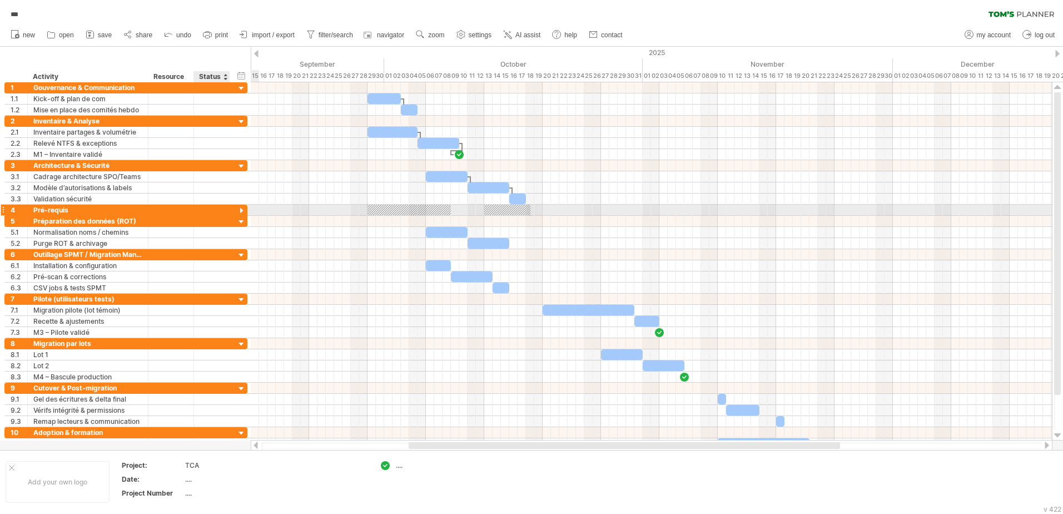
click at [242, 211] on div at bounding box center [241, 211] width 11 height 11
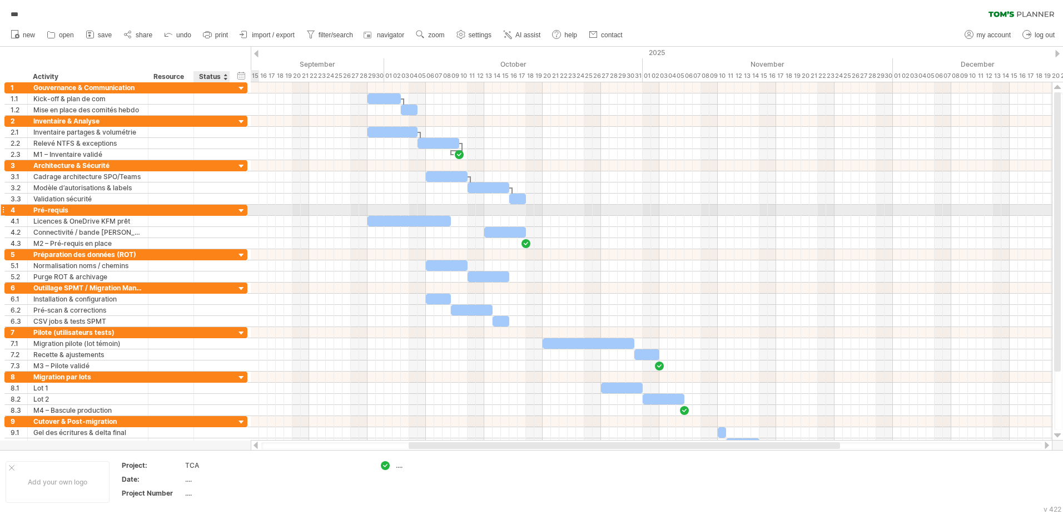
click at [242, 211] on div at bounding box center [241, 211] width 11 height 11
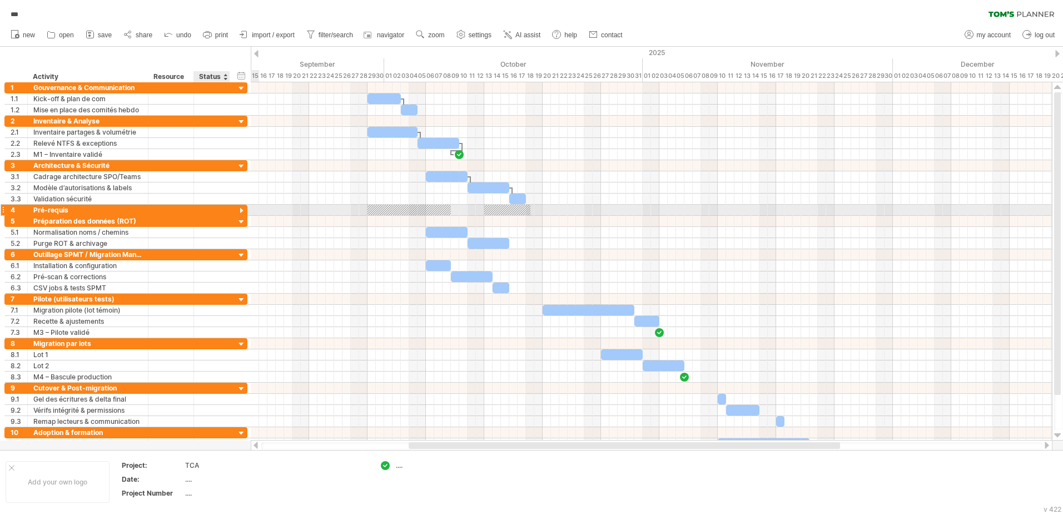
click at [242, 211] on div at bounding box center [241, 211] width 11 height 11
